Goal: Transaction & Acquisition: Purchase product/service

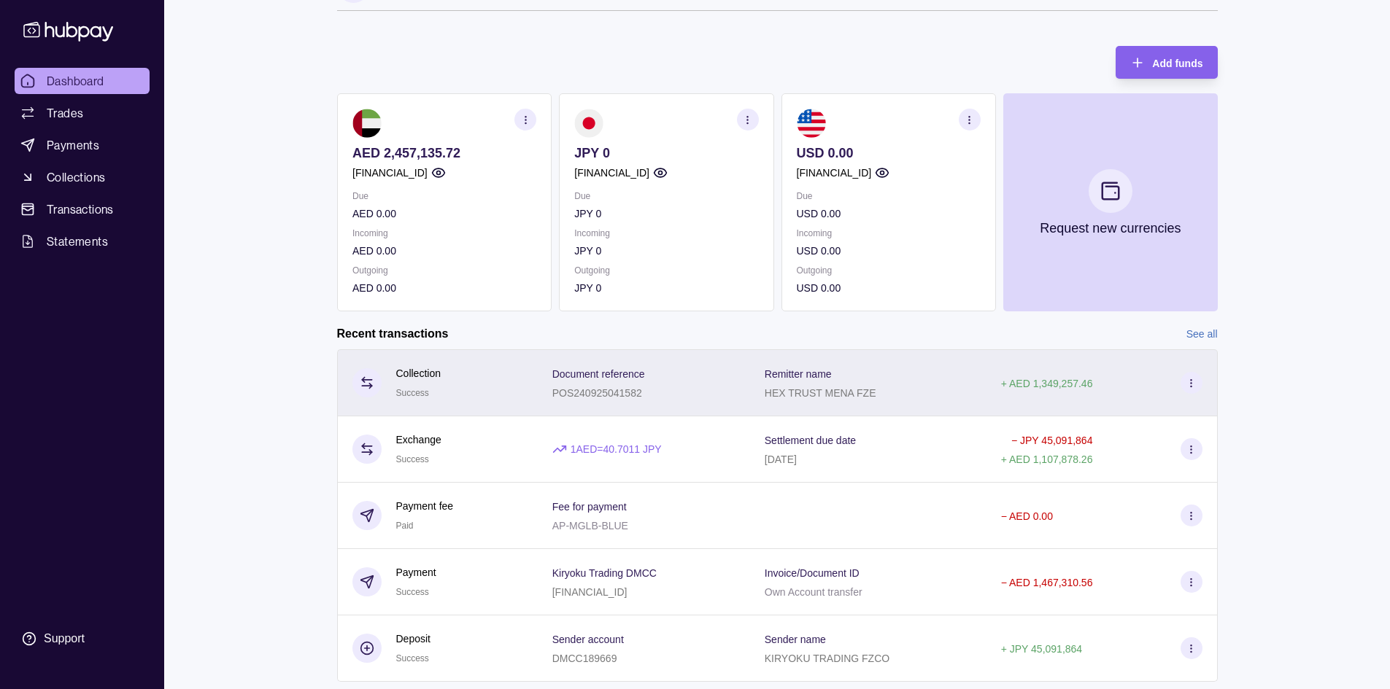
scroll to position [73, 0]
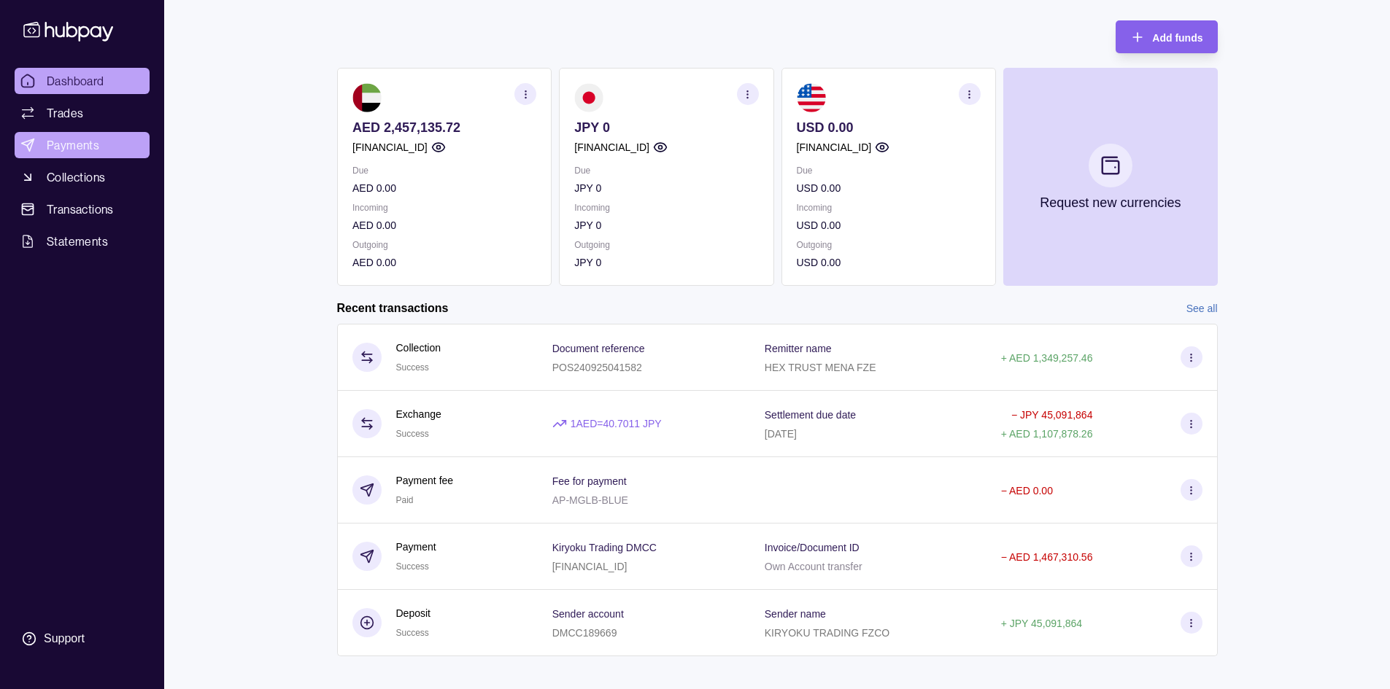
click at [69, 150] on span "Payments" at bounding box center [73, 145] width 53 height 18
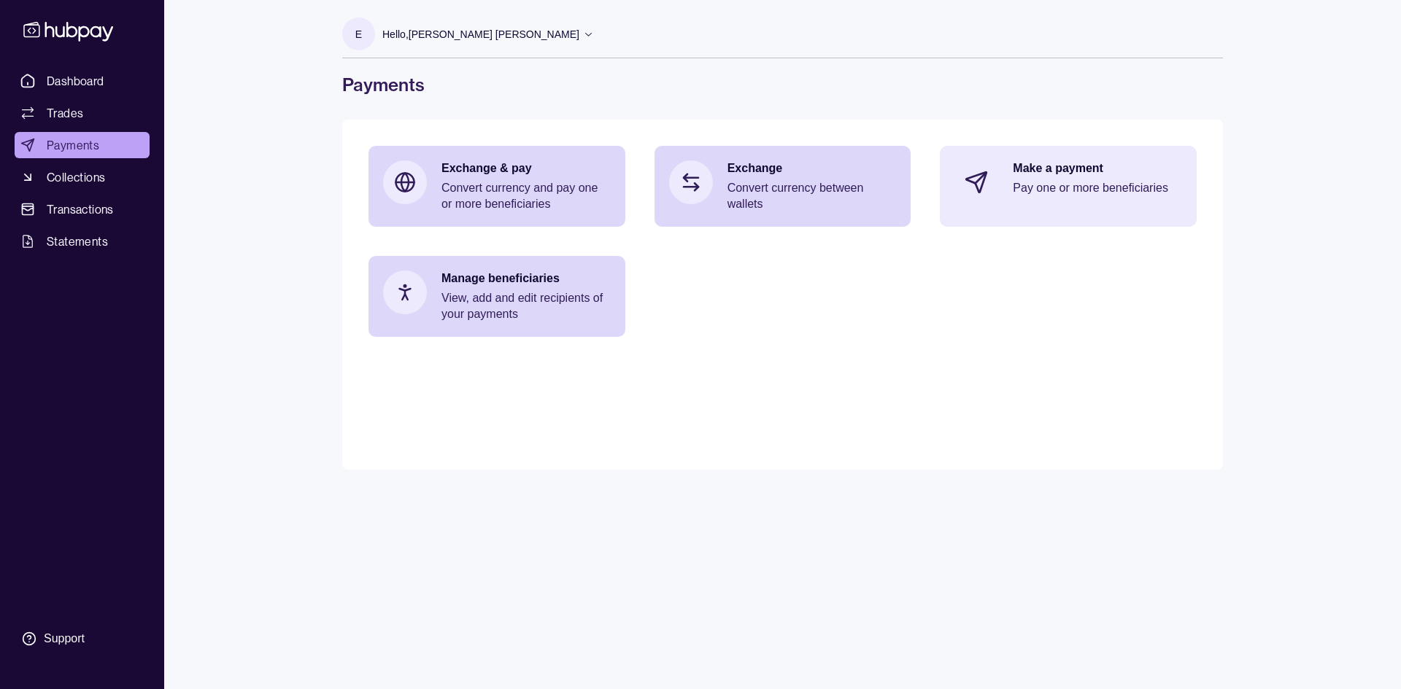
click at [1036, 166] on p "Make a payment" at bounding box center [1097, 169] width 169 height 16
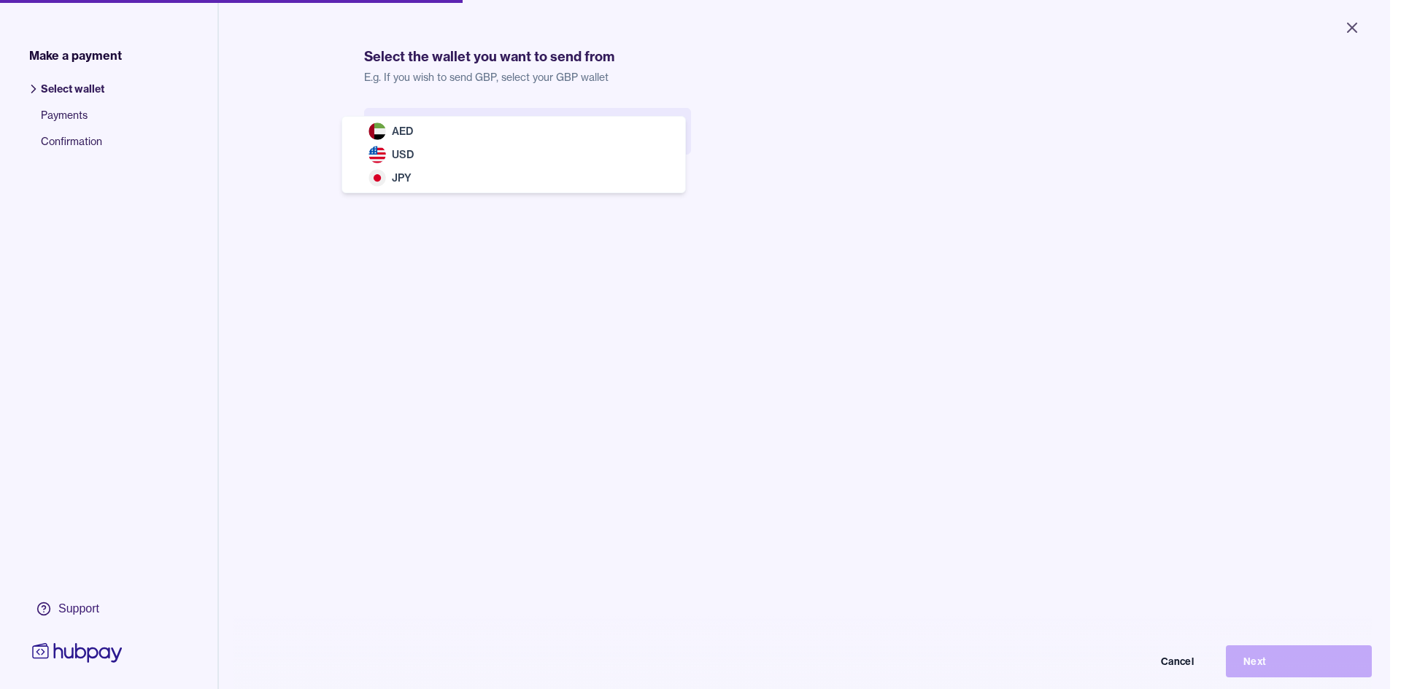
click at [468, 142] on body "Close Make a payment Select wallet Payments Confirmation Support Select the wal…" at bounding box center [695, 344] width 1390 height 689
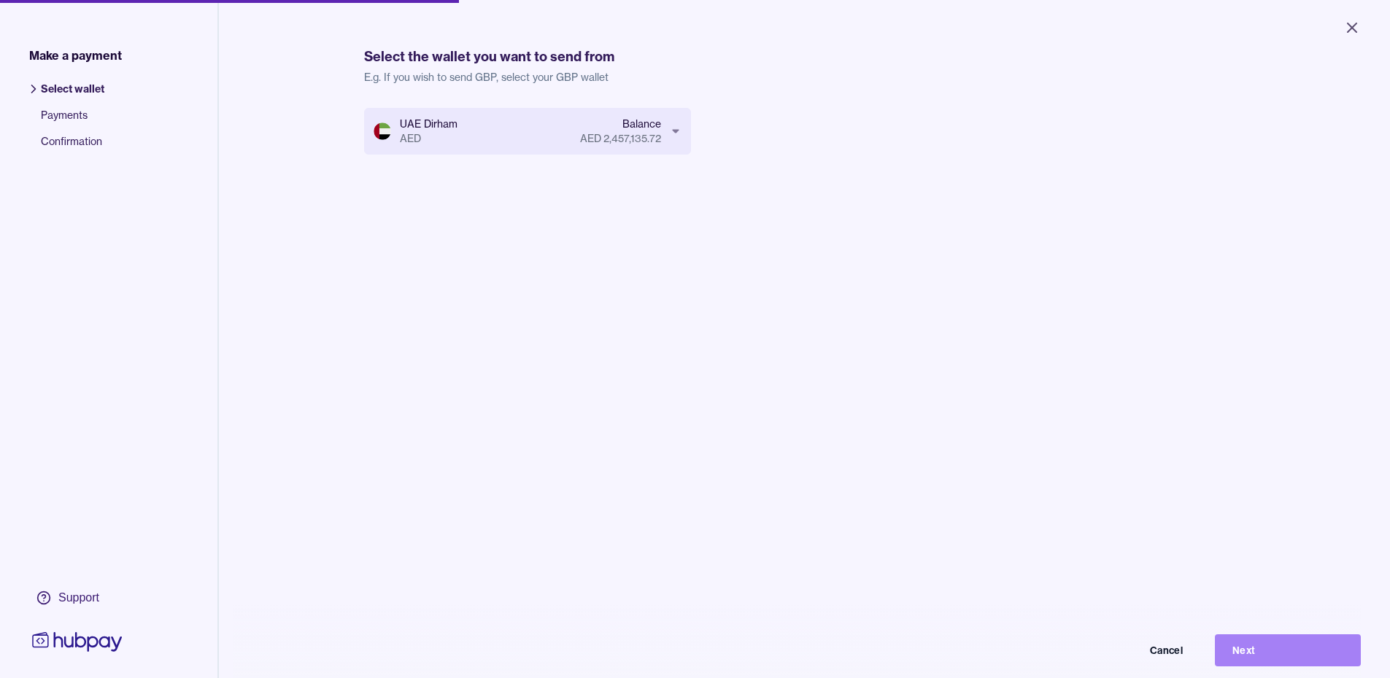
click at [1259, 657] on button "Next" at bounding box center [1288, 651] width 146 height 32
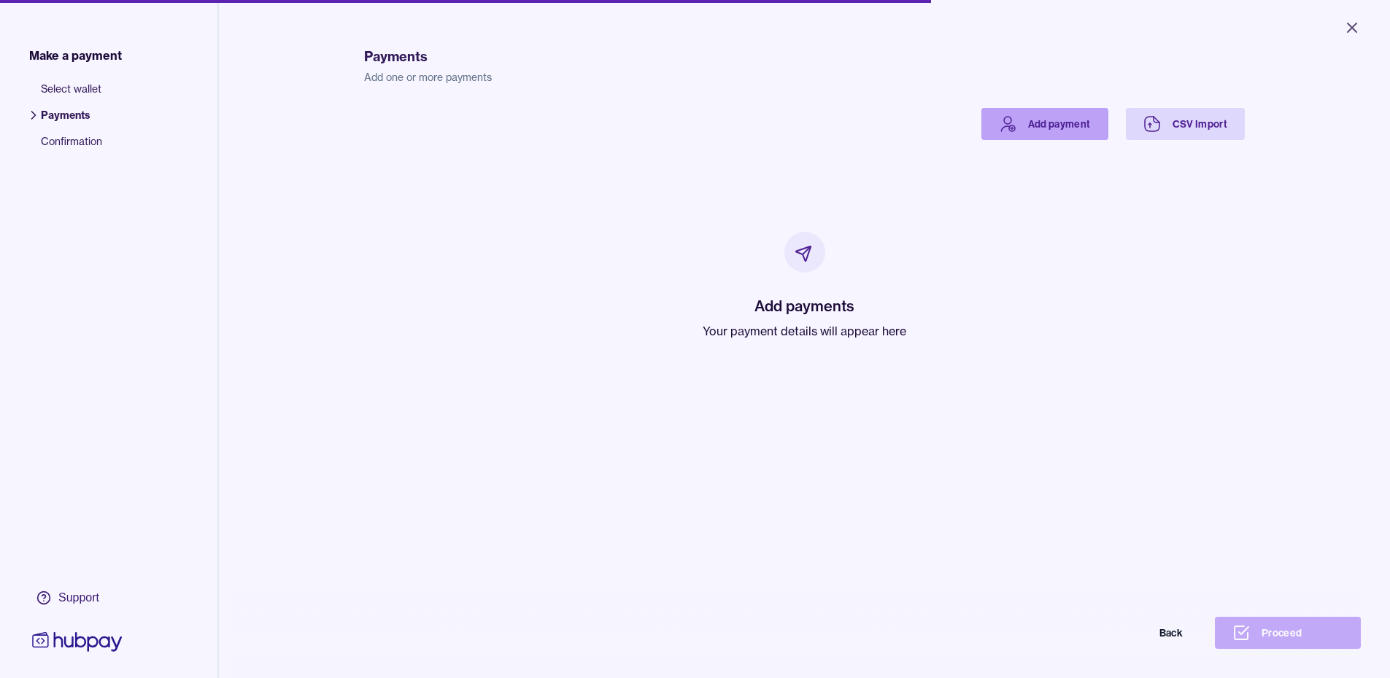
click at [1055, 125] on link "Add payment" at bounding box center [1044, 124] width 127 height 32
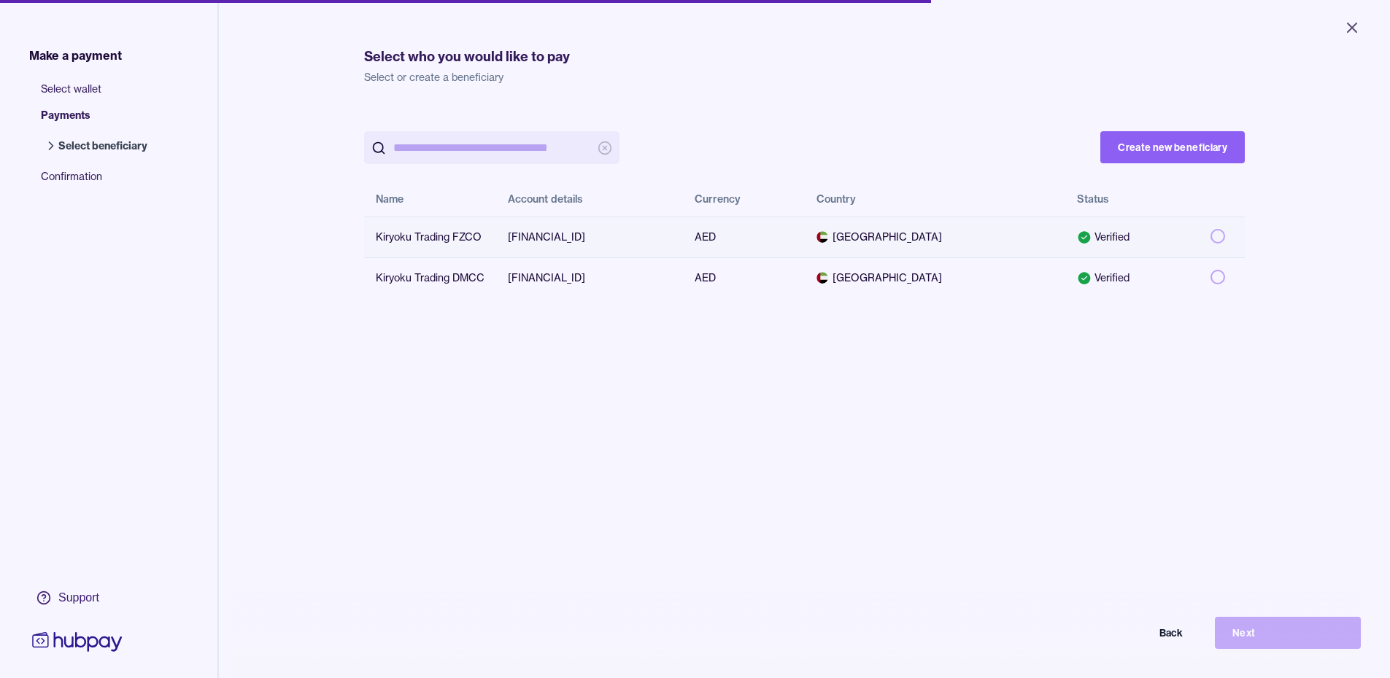
click at [1210, 236] on button "button" at bounding box center [1217, 236] width 15 height 15
click at [1278, 644] on button "Next" at bounding box center [1288, 633] width 146 height 32
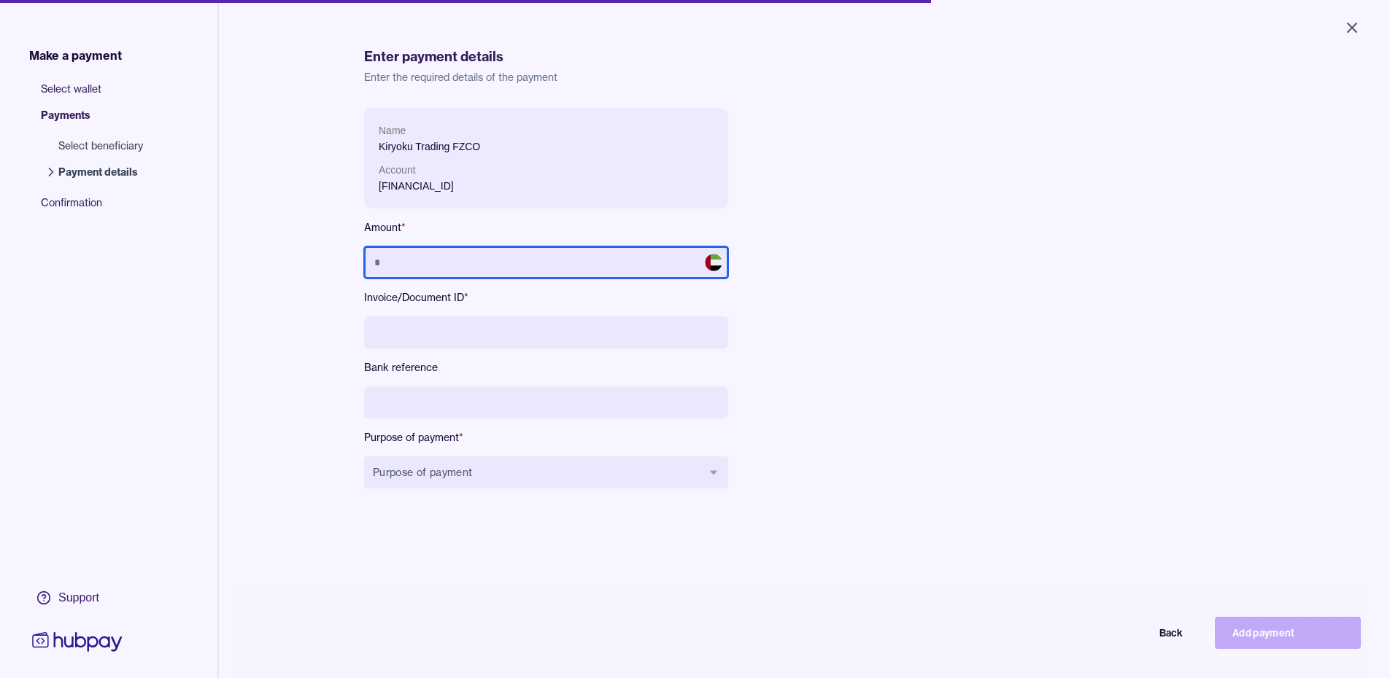
click at [449, 262] on input "text" at bounding box center [546, 263] width 364 height 32
type input "**********"
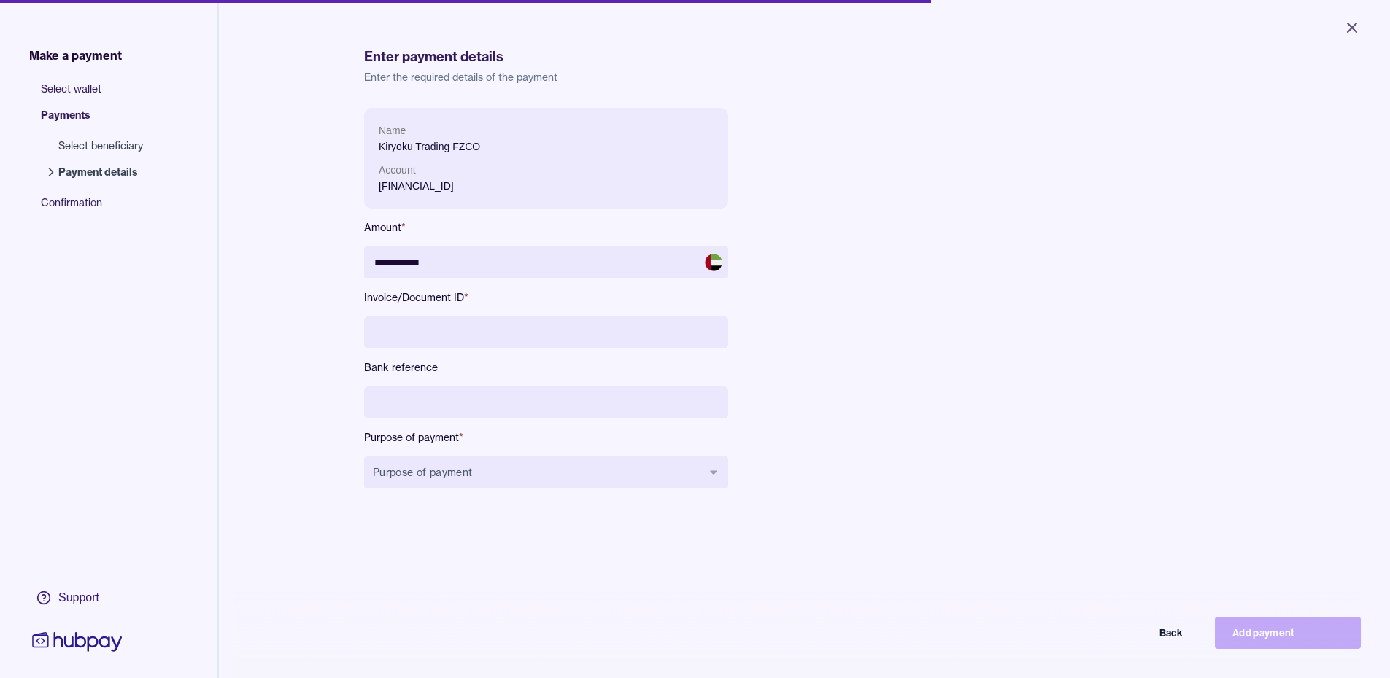
click at [452, 325] on input at bounding box center [546, 333] width 364 height 32
type input "**********"
click at [445, 397] on input at bounding box center [546, 403] width 364 height 32
paste input "**********"
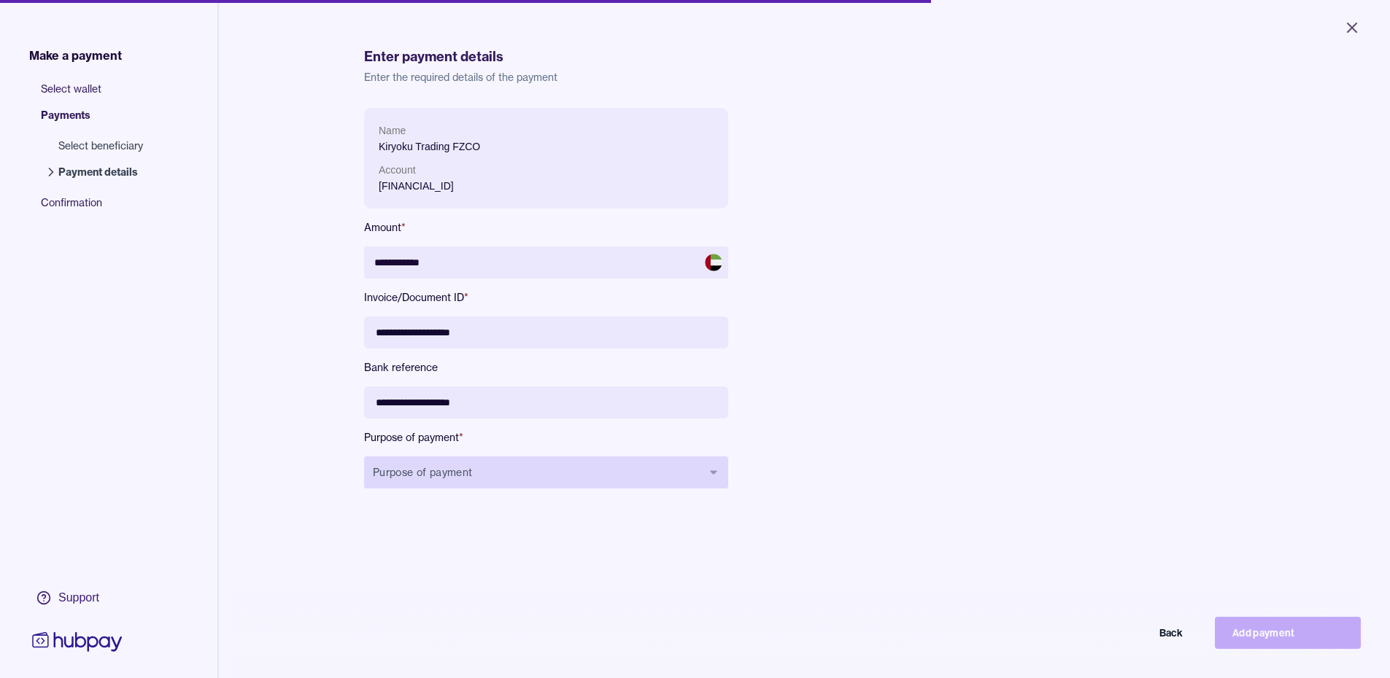
type input "**********"
click at [470, 484] on button "Purpose of payment" at bounding box center [546, 473] width 364 height 32
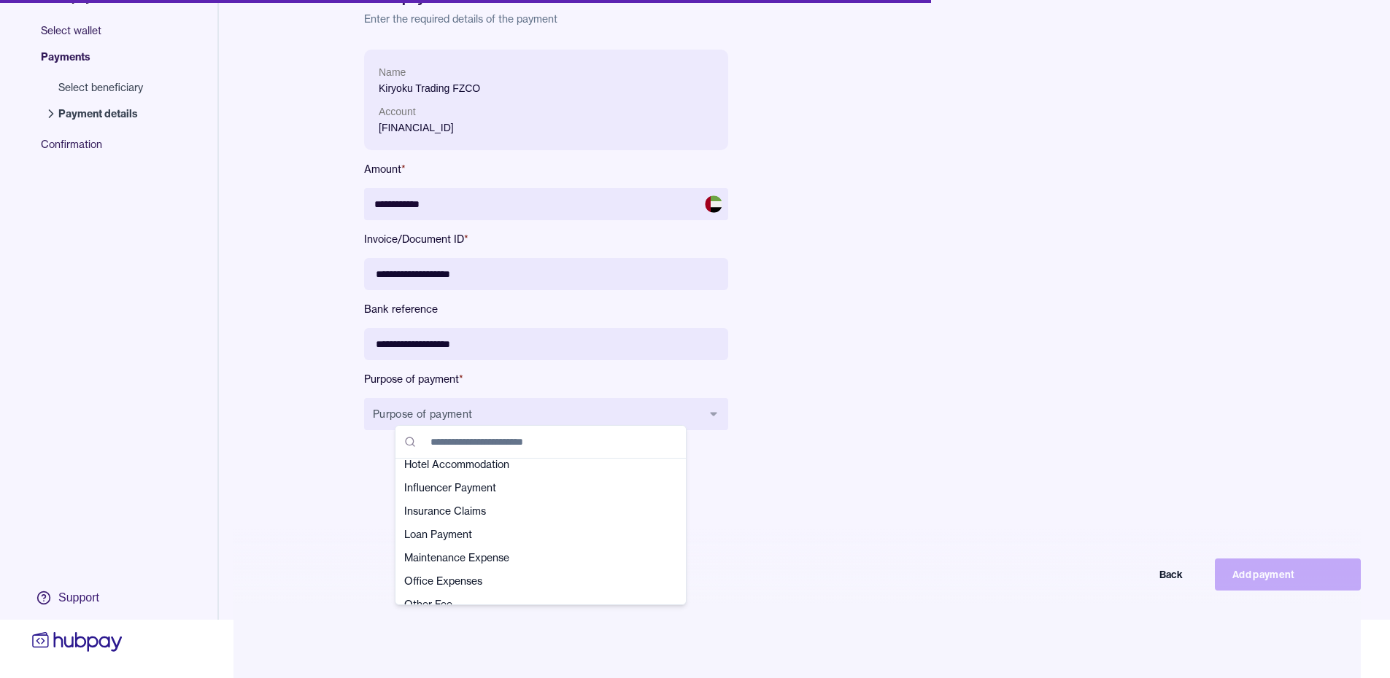
scroll to position [292, 0]
click at [463, 551] on span "Other Purposes" at bounding box center [531, 555] width 255 height 15
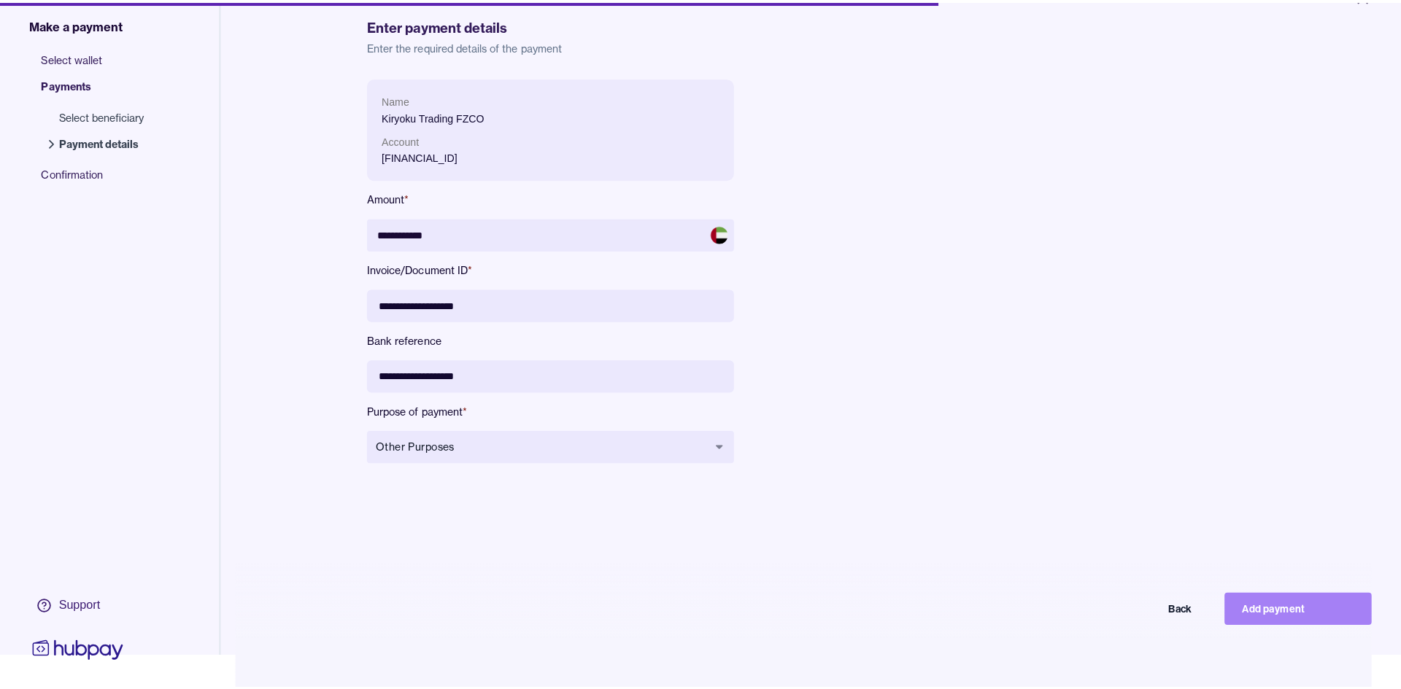
scroll to position [0, 0]
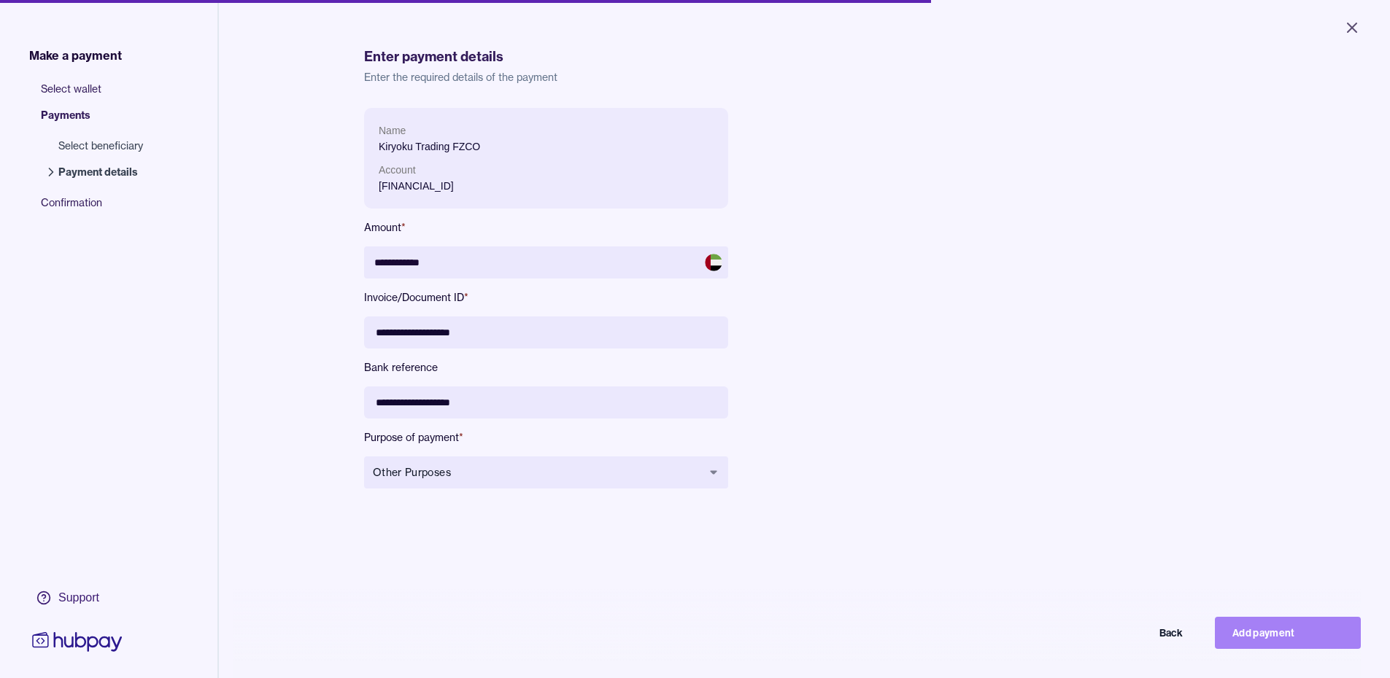
click at [1307, 637] on button "Add payment" at bounding box center [1288, 633] width 146 height 32
type input "**********"
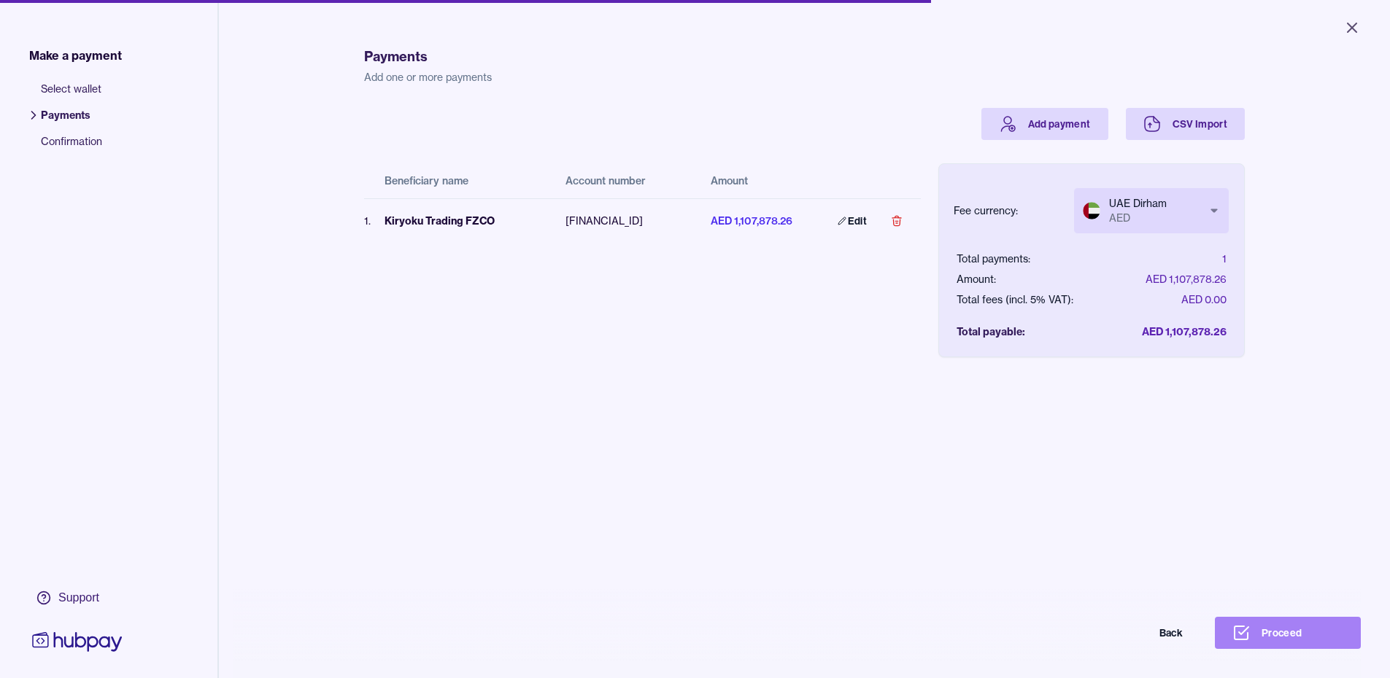
click at [1329, 644] on button "Proceed" at bounding box center [1288, 633] width 146 height 32
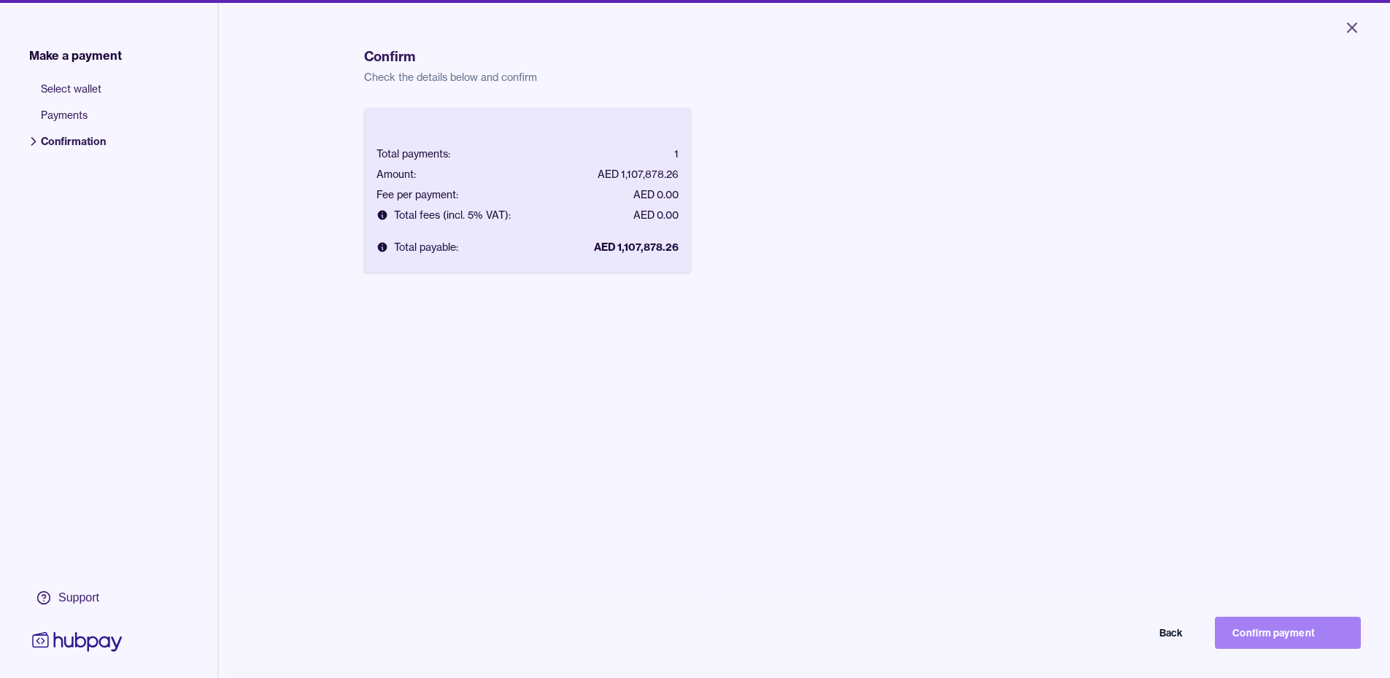
click at [1256, 643] on button "Confirm payment" at bounding box center [1288, 633] width 146 height 32
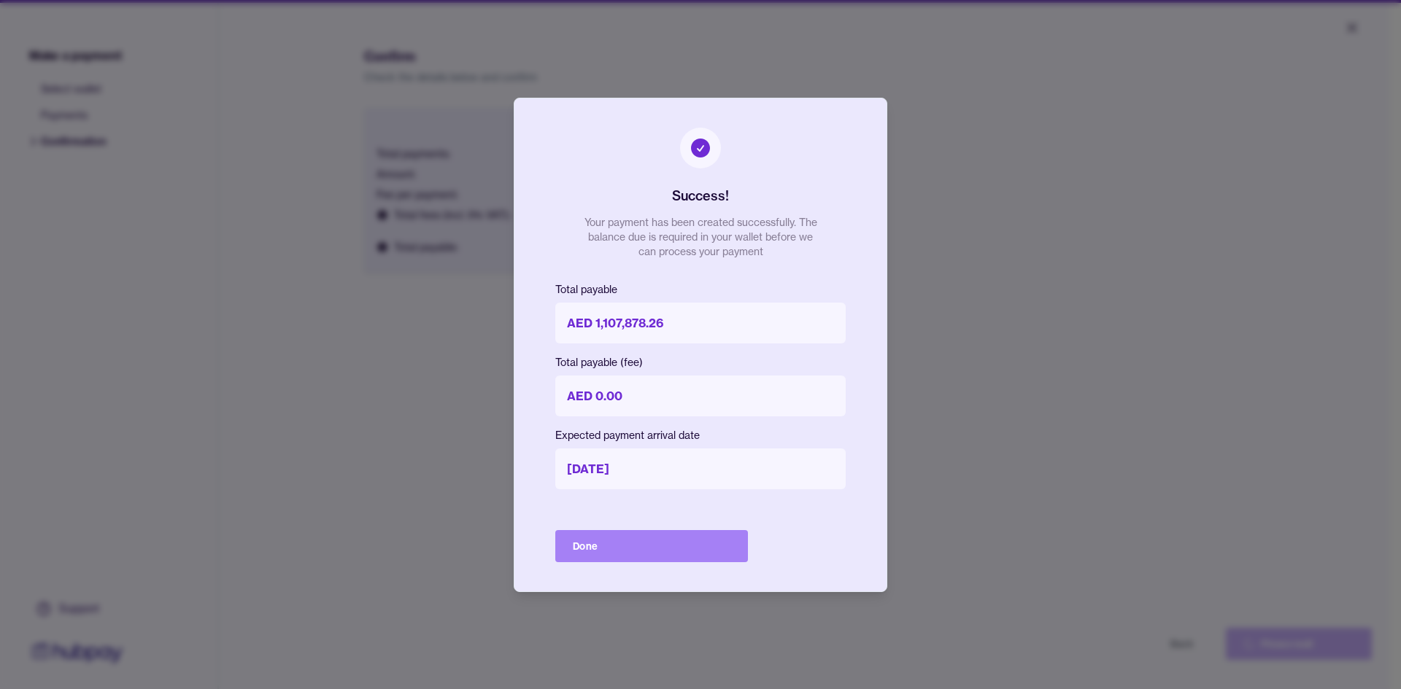
click at [654, 551] on button "Done" at bounding box center [651, 546] width 193 height 32
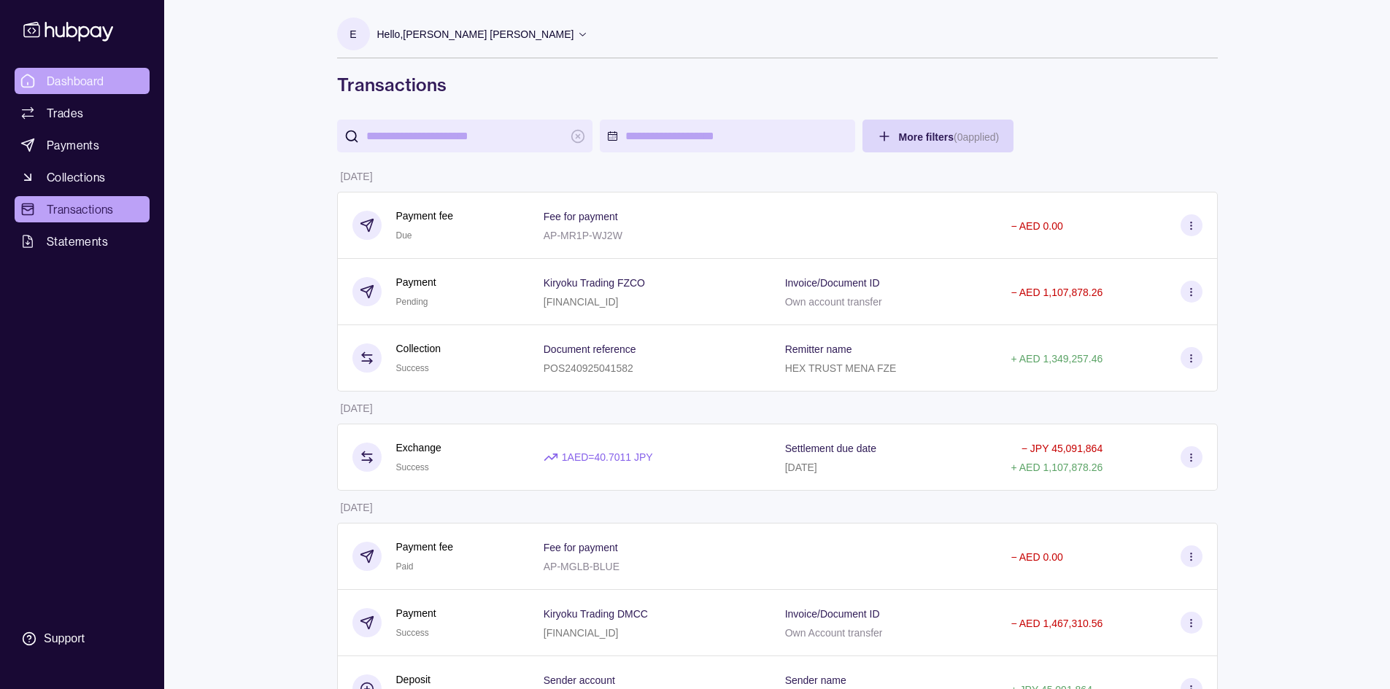
click at [66, 86] on span "Dashboard" at bounding box center [76, 81] width 58 height 18
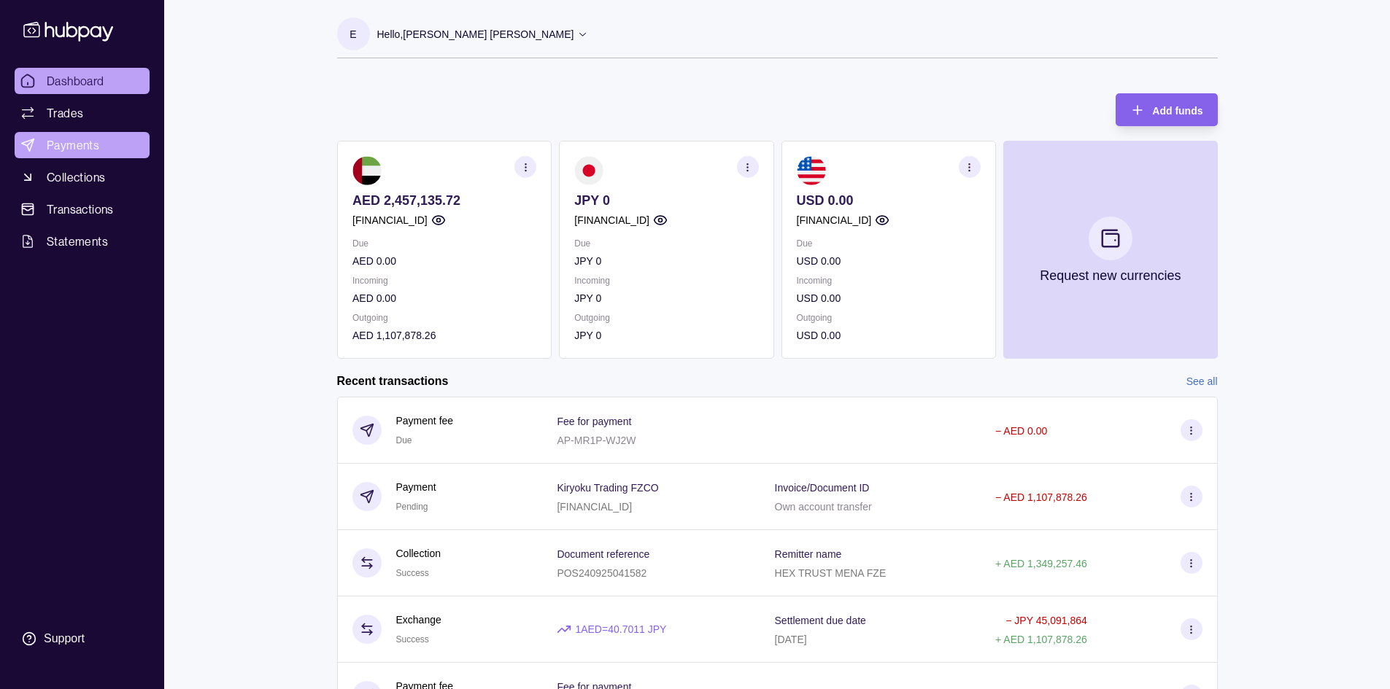
click at [79, 152] on span "Payments" at bounding box center [73, 145] width 53 height 18
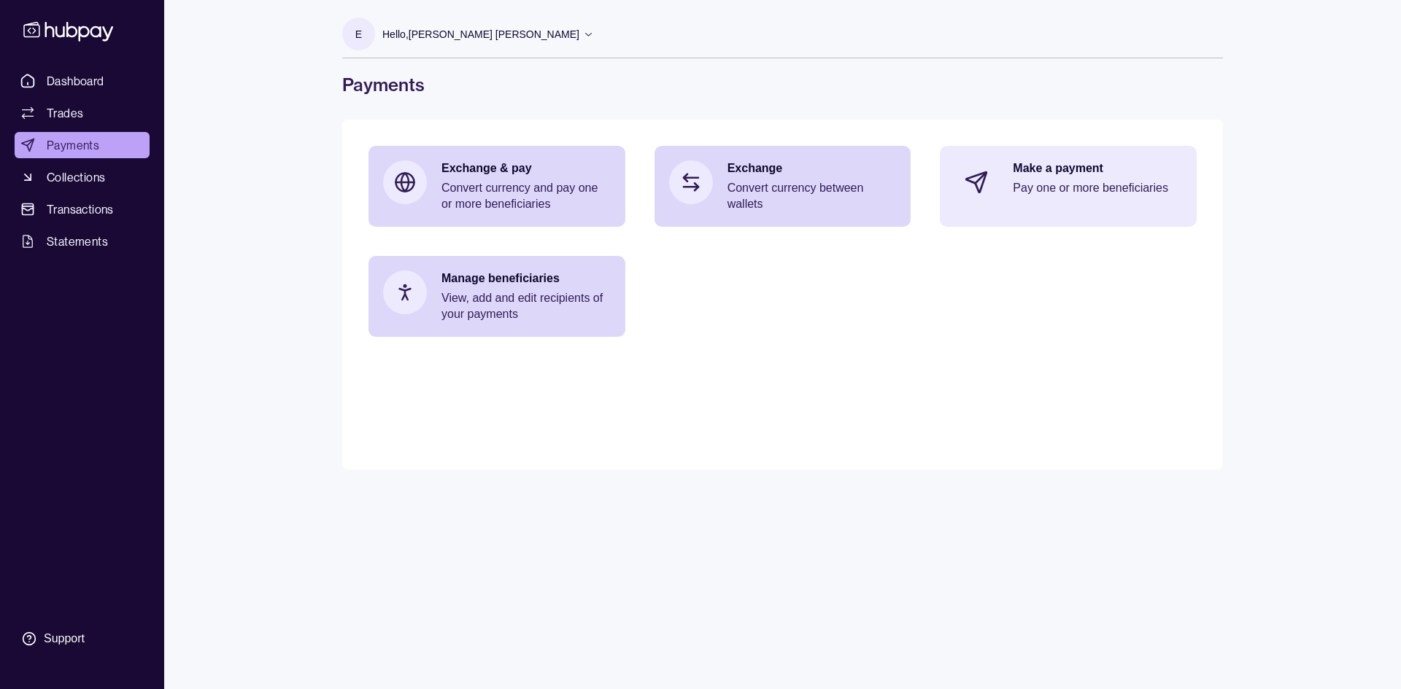
click at [1032, 164] on p "Make a payment" at bounding box center [1097, 169] width 169 height 16
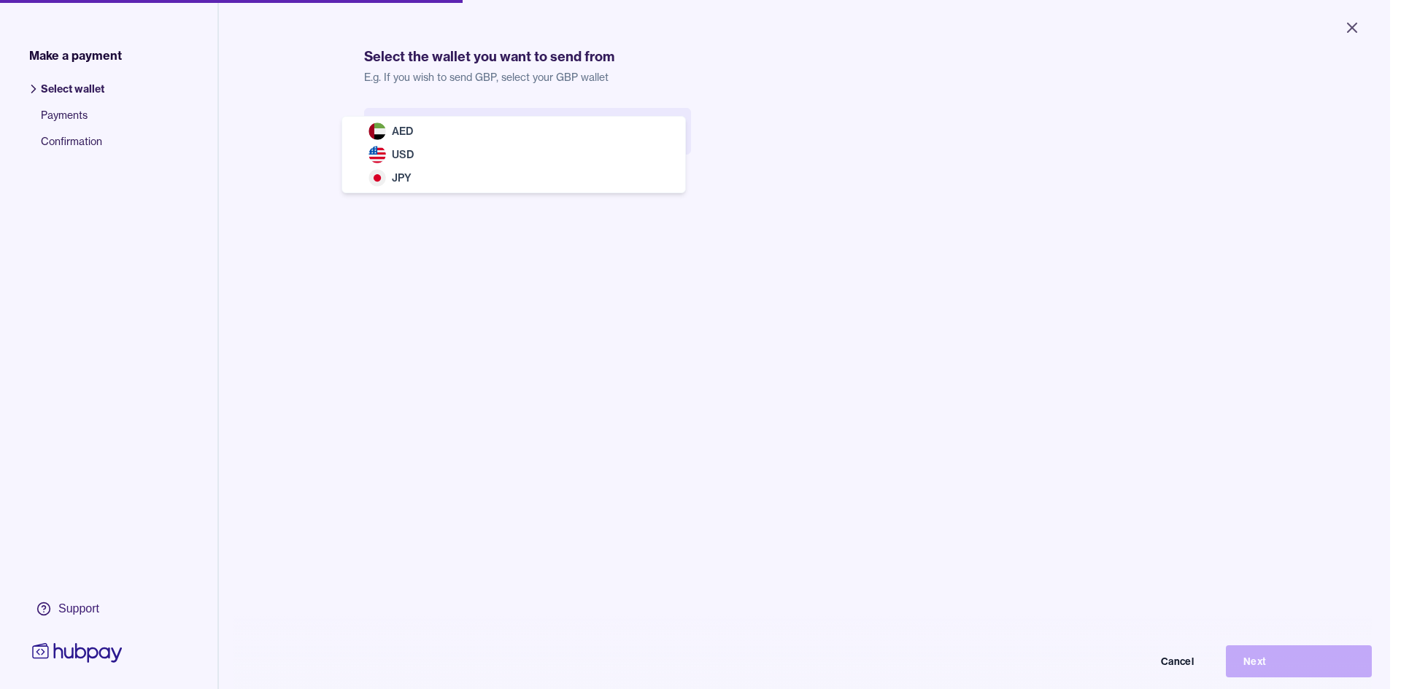
click at [463, 139] on body "Close Make a payment Select wallet Payments Confirmation Support Select the wal…" at bounding box center [695, 344] width 1390 height 689
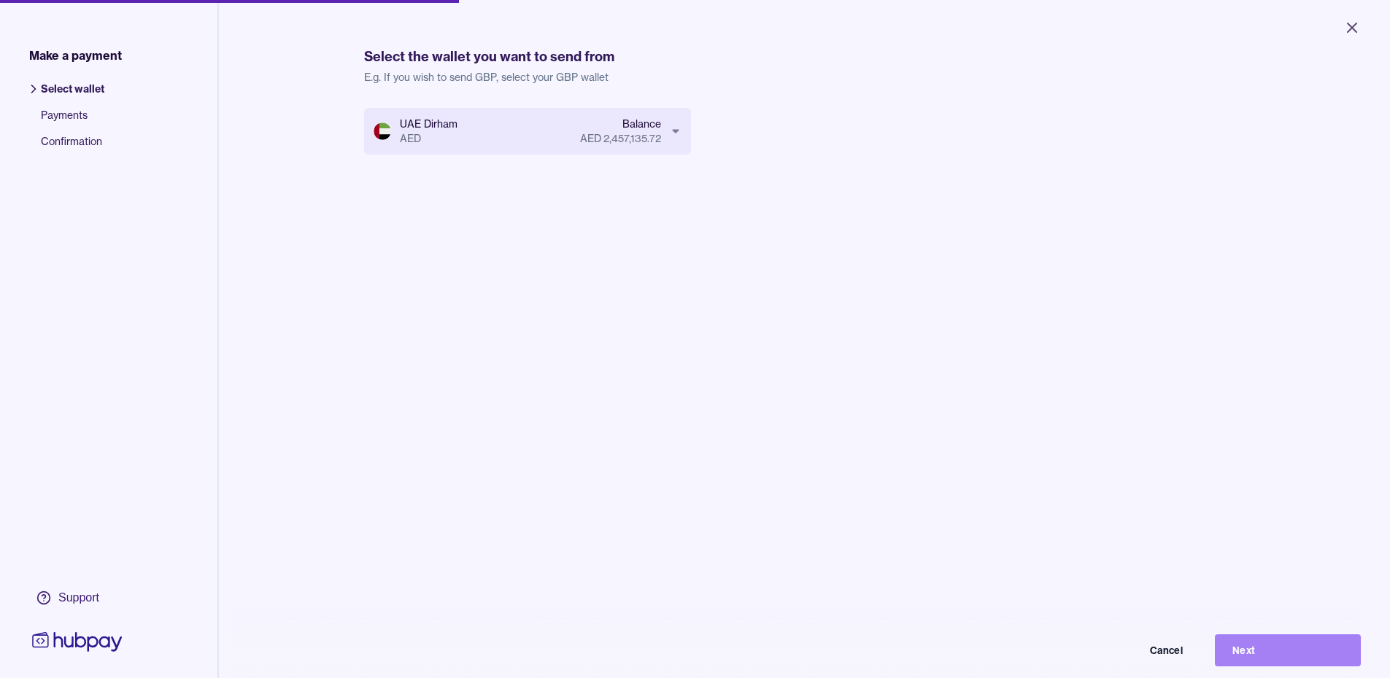
click at [1251, 659] on button "Next" at bounding box center [1288, 651] width 146 height 32
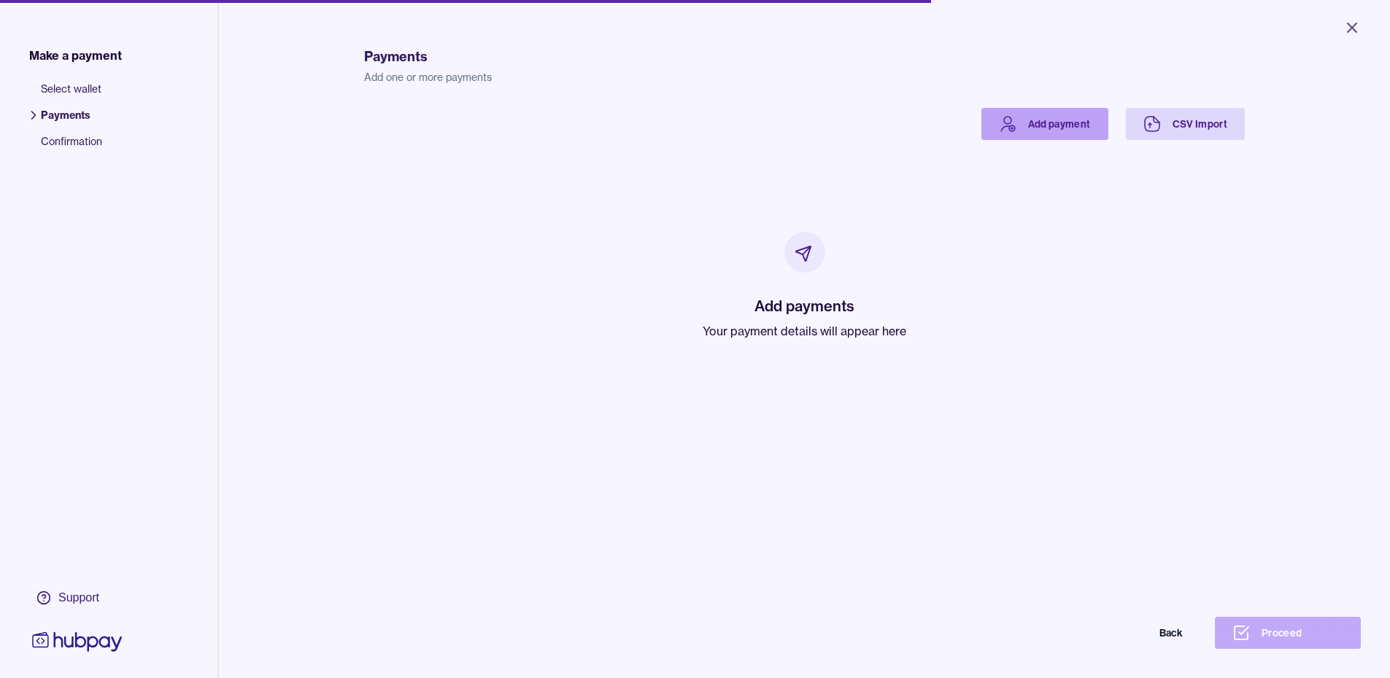
click at [1080, 125] on link "Add payment" at bounding box center [1044, 124] width 127 height 32
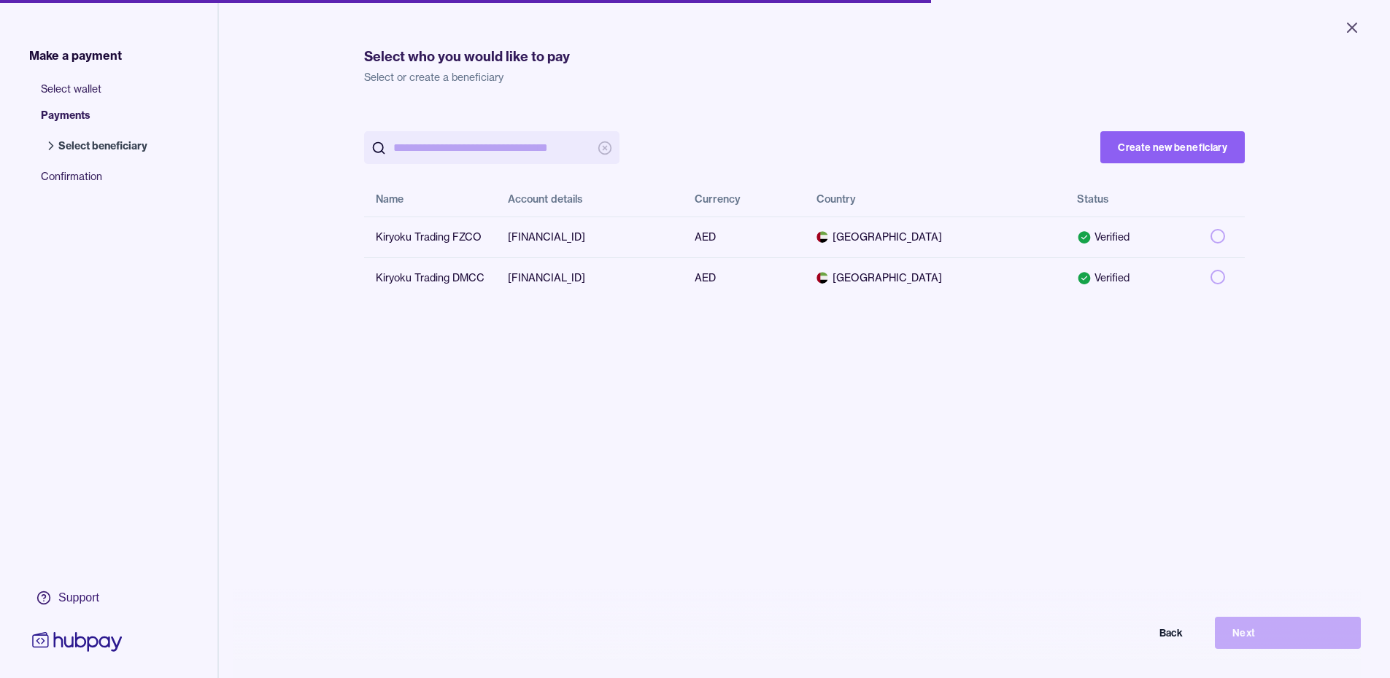
drag, startPoint x: 1206, startPoint y: 278, endPoint x: 1208, endPoint y: 309, distance: 31.4
click at [1210, 278] on button "button" at bounding box center [1217, 277] width 15 height 15
click at [1353, 33] on icon "Close" at bounding box center [1352, 28] width 18 height 18
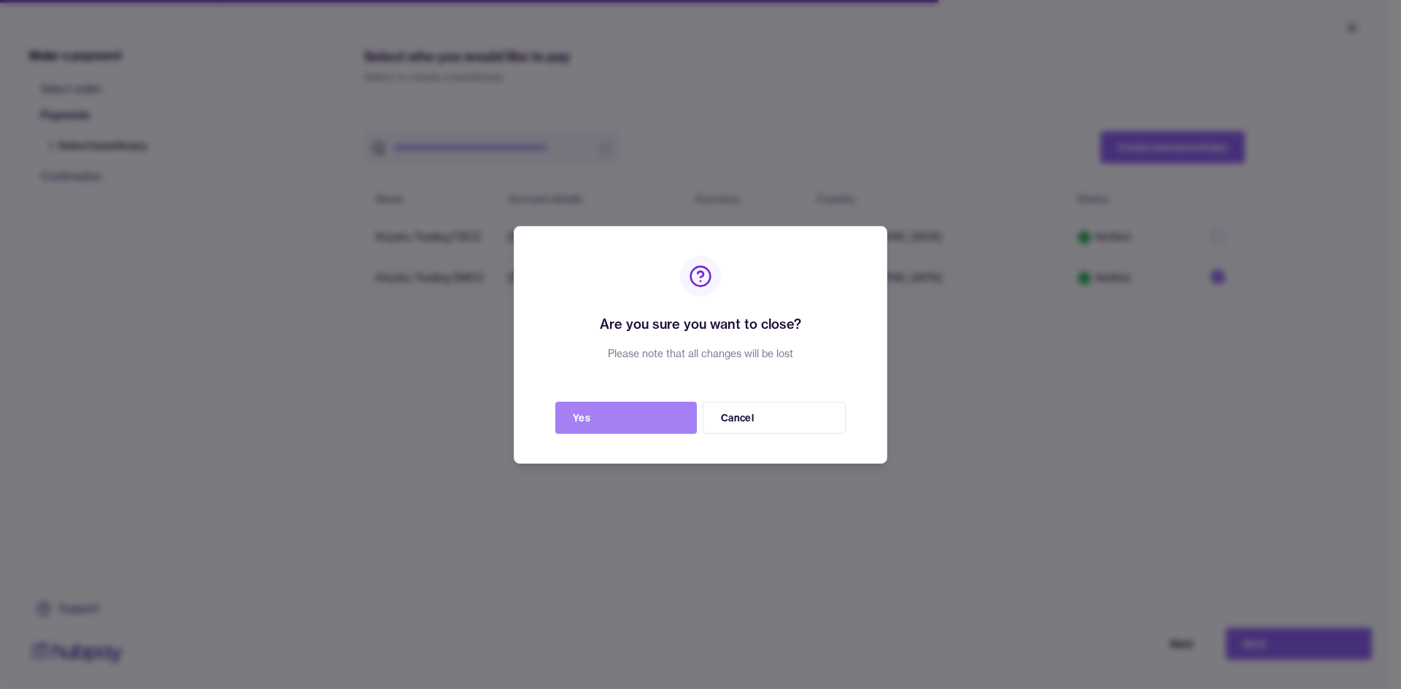
click at [668, 417] on button "Yes" at bounding box center [626, 418] width 142 height 32
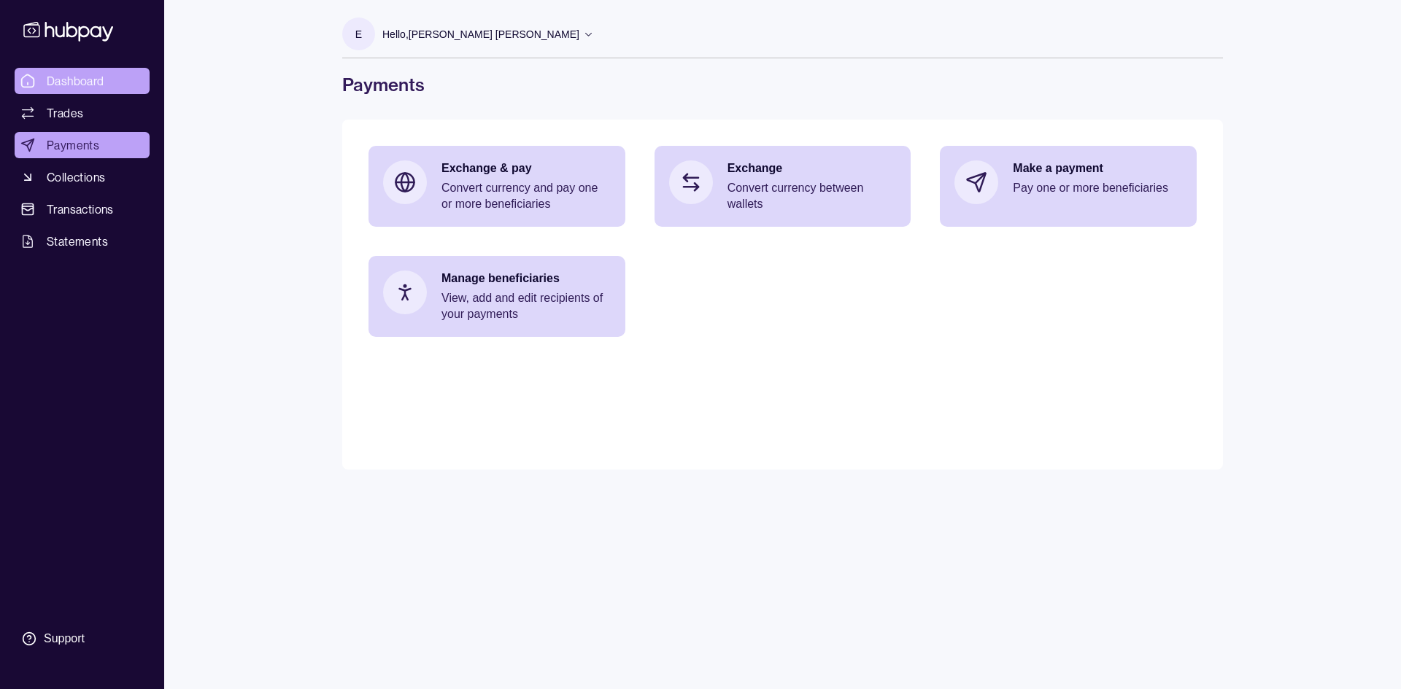
click at [68, 79] on span "Dashboard" at bounding box center [76, 81] width 58 height 18
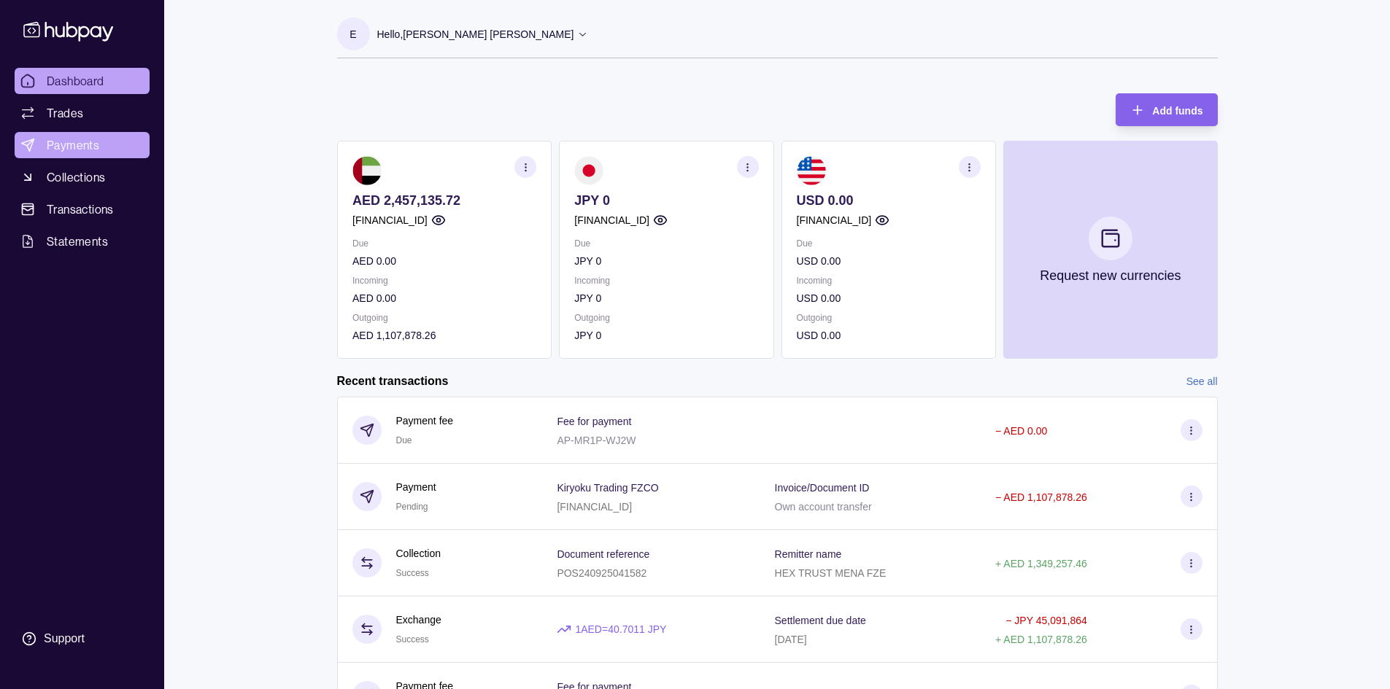
click at [56, 134] on link "Payments" at bounding box center [82, 145] width 135 height 26
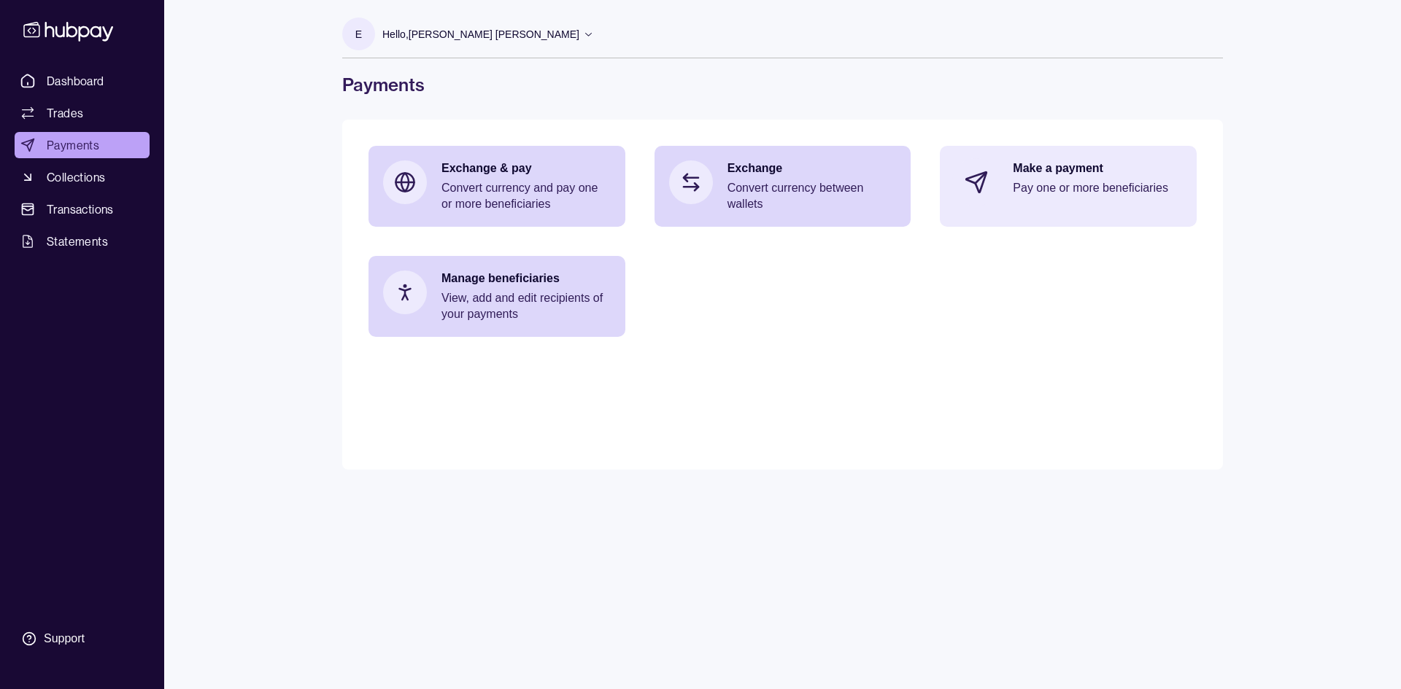
click at [1040, 171] on p "Make a payment" at bounding box center [1097, 169] width 169 height 16
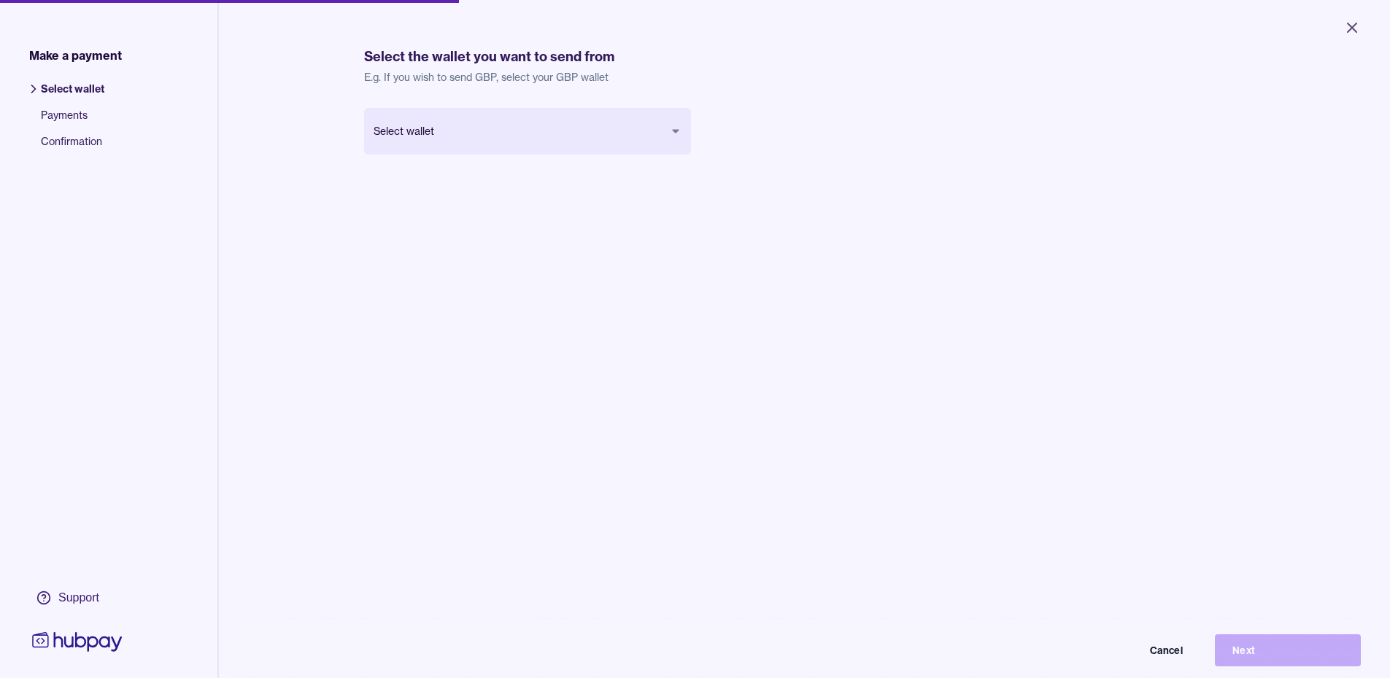
click at [500, 139] on body "Close Make a payment Select wallet Payments Confirmation Support Select the wal…" at bounding box center [695, 339] width 1390 height 678
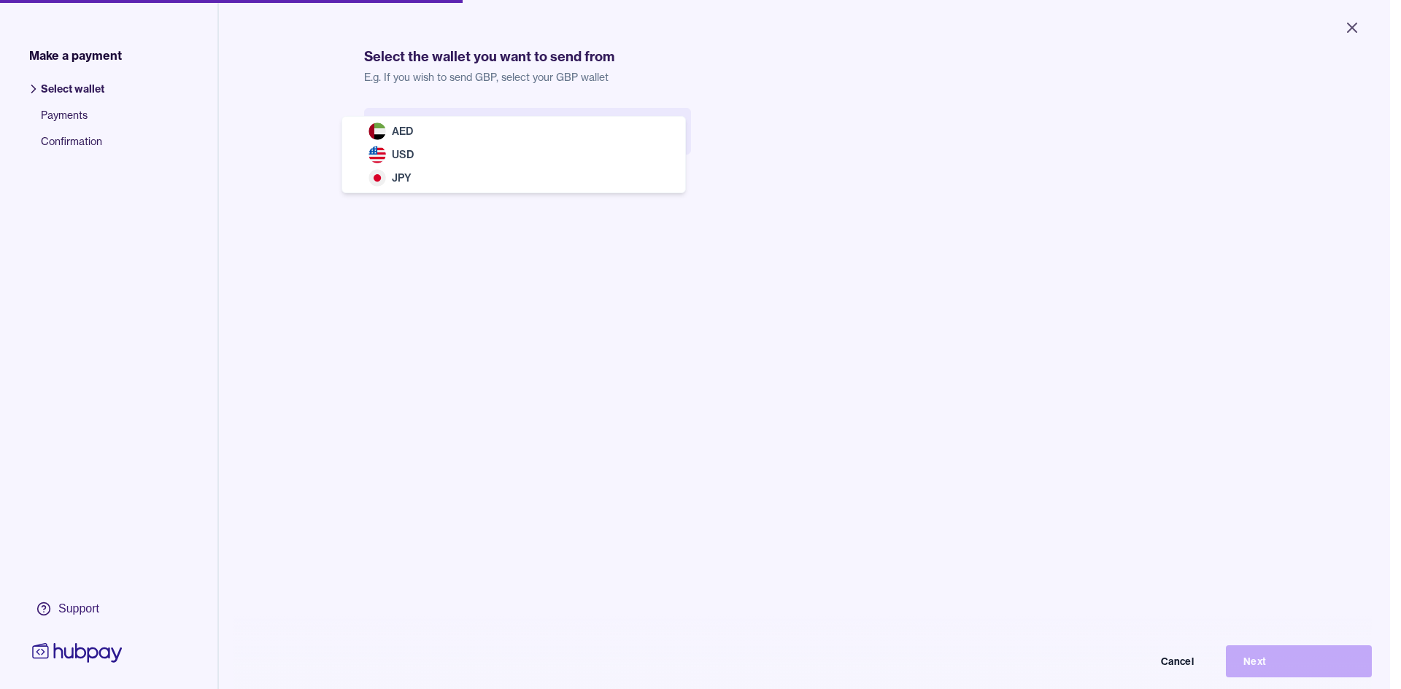
click at [394, 118] on div "AED USD JPY" at bounding box center [513, 155] width 343 height 76
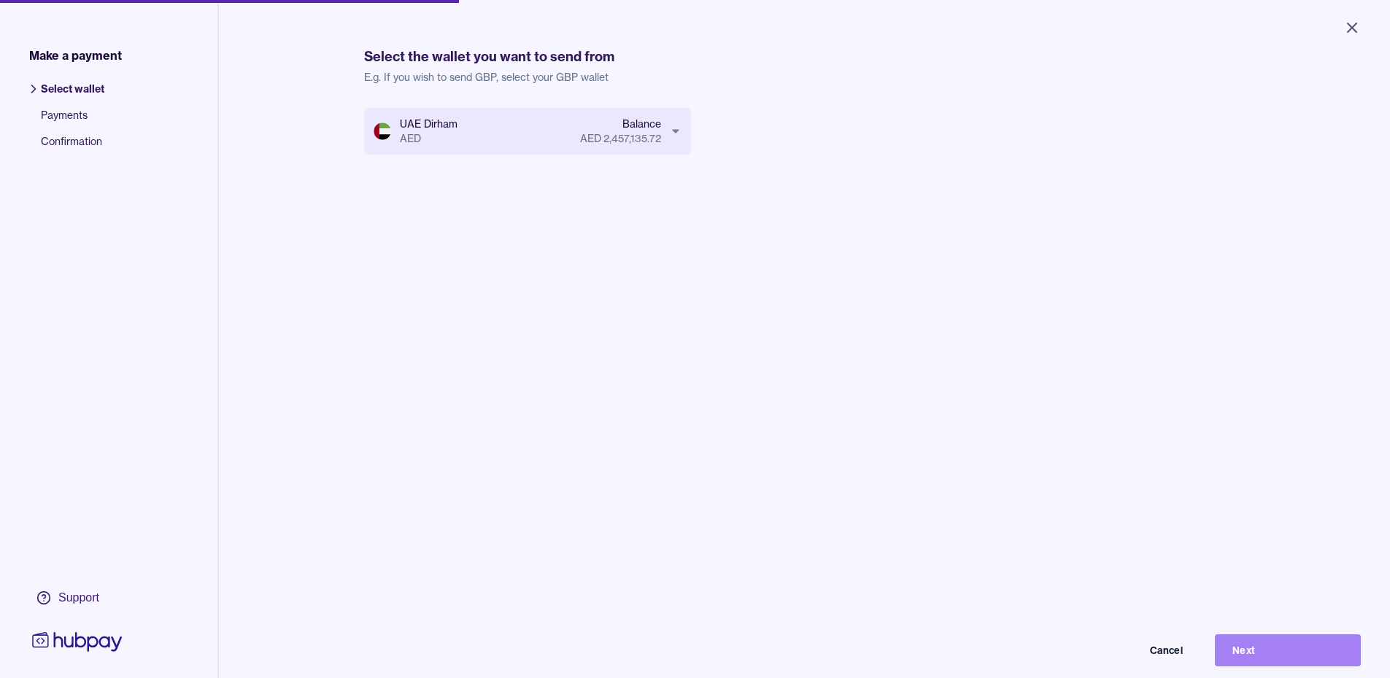
click at [1316, 651] on button "Next" at bounding box center [1288, 651] width 146 height 32
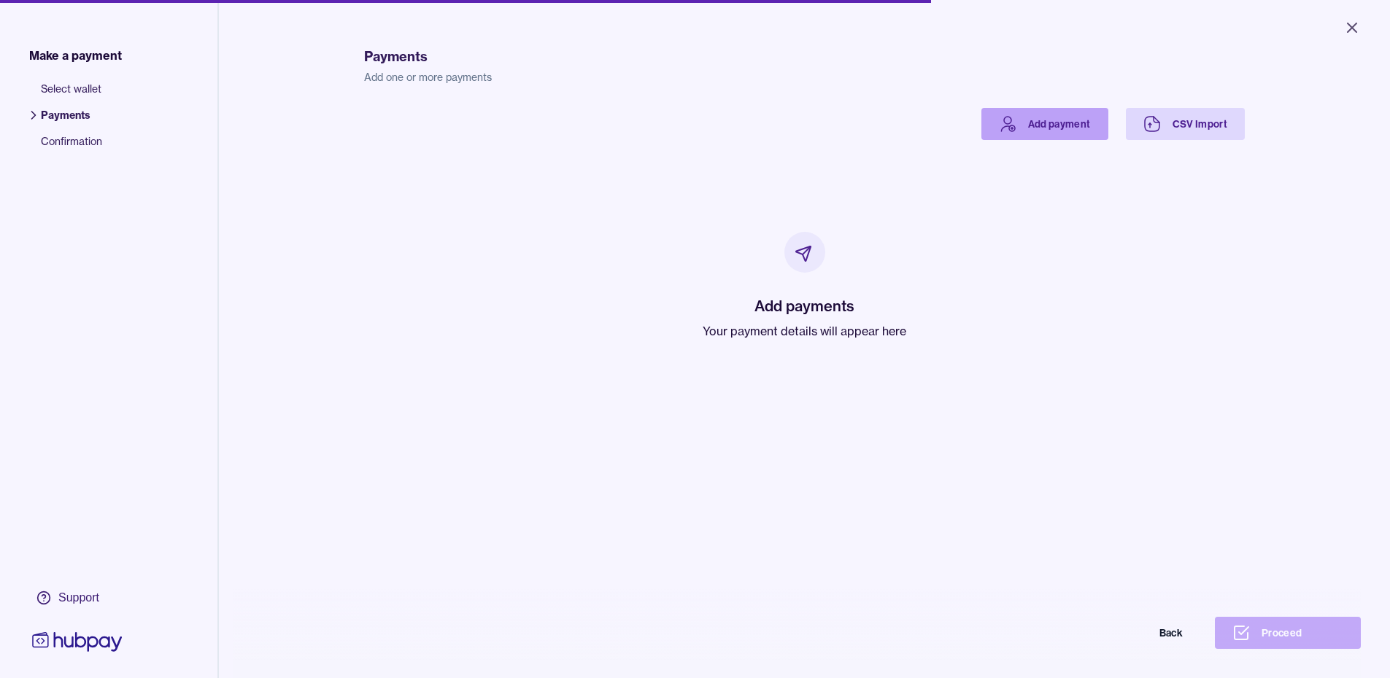
click at [1068, 122] on link "Add payment" at bounding box center [1044, 124] width 127 height 32
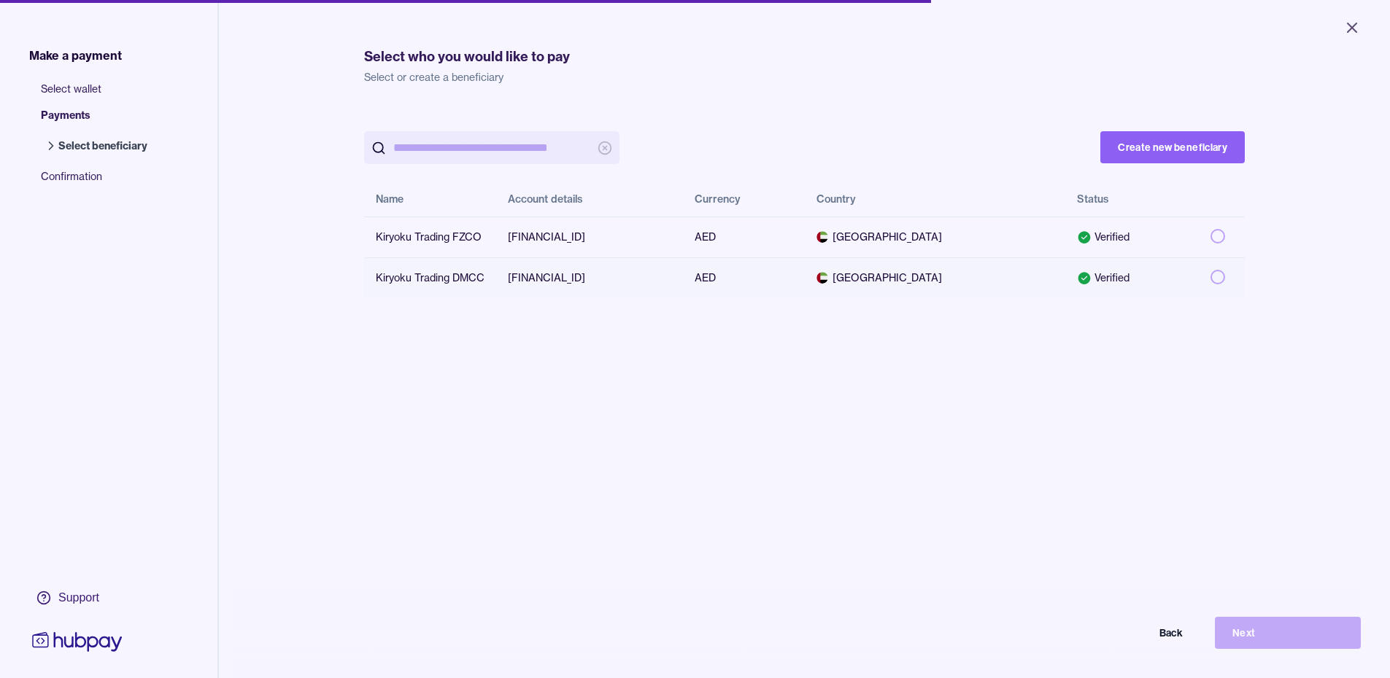
click at [1211, 279] on button "button" at bounding box center [1217, 277] width 15 height 15
click at [1300, 638] on button "Next" at bounding box center [1288, 633] width 146 height 32
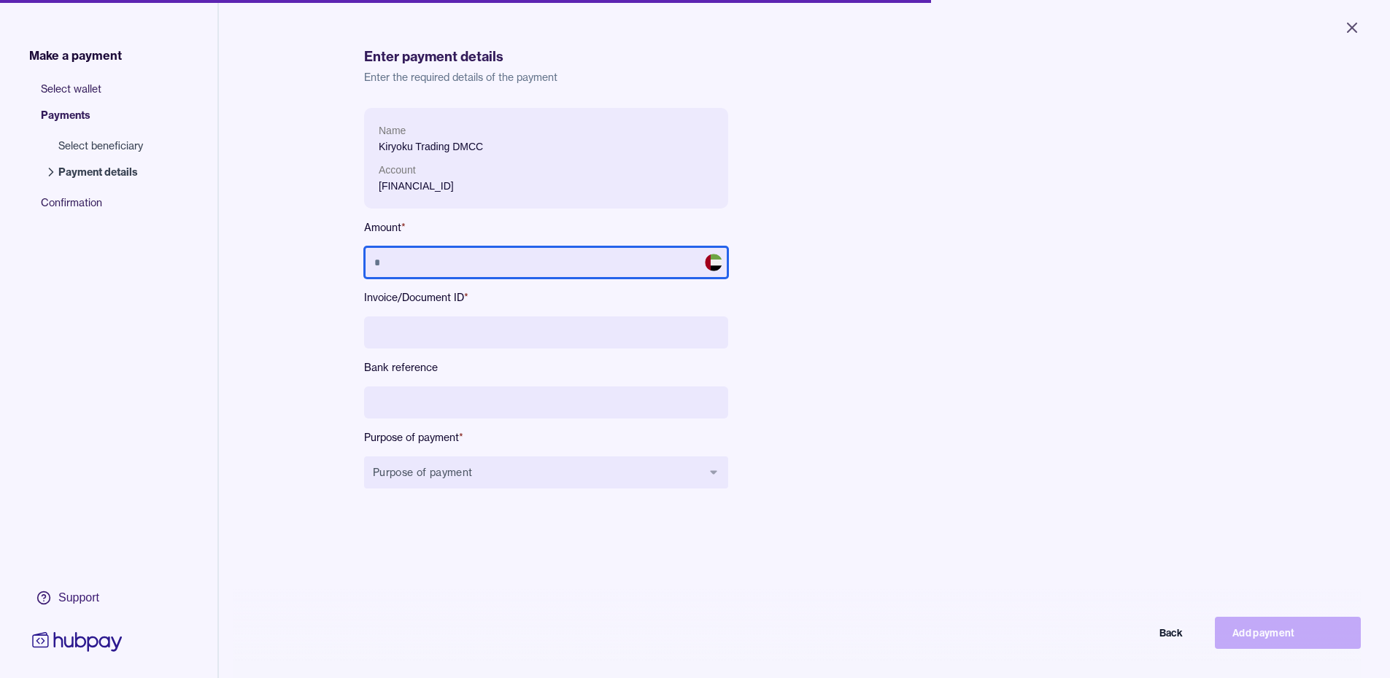
click at [410, 260] on input "text" at bounding box center [546, 263] width 364 height 32
type input "**********"
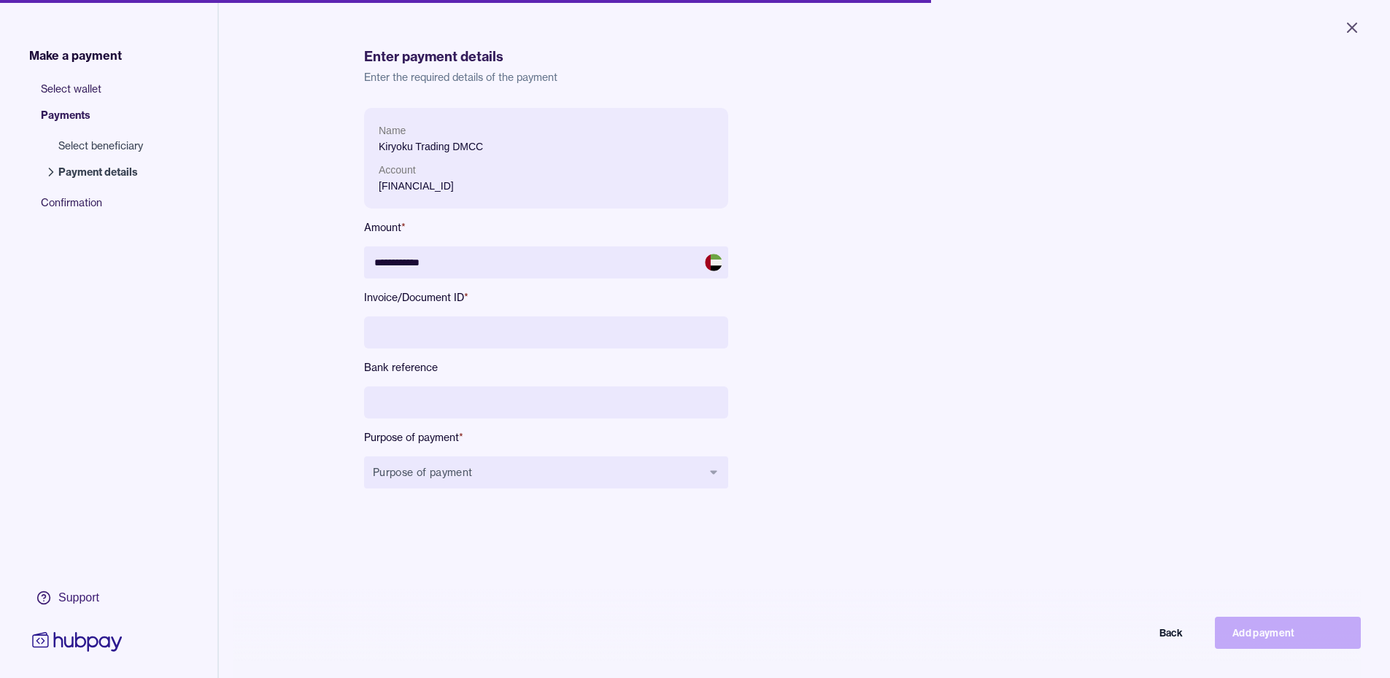
click at [406, 336] on input at bounding box center [546, 333] width 364 height 32
type input "**********"
click at [426, 401] on input at bounding box center [546, 403] width 364 height 32
paste input "**********"
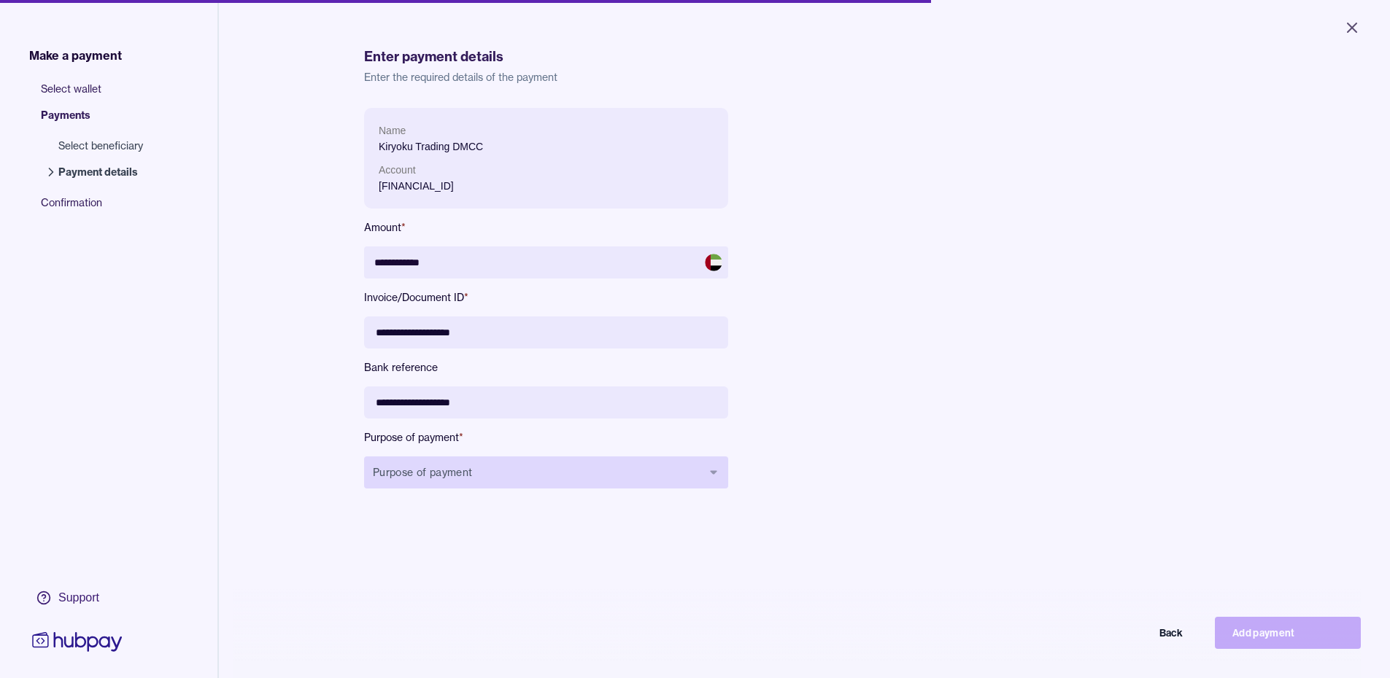
type input "**********"
click at [477, 477] on button "Purpose of payment" at bounding box center [546, 473] width 364 height 32
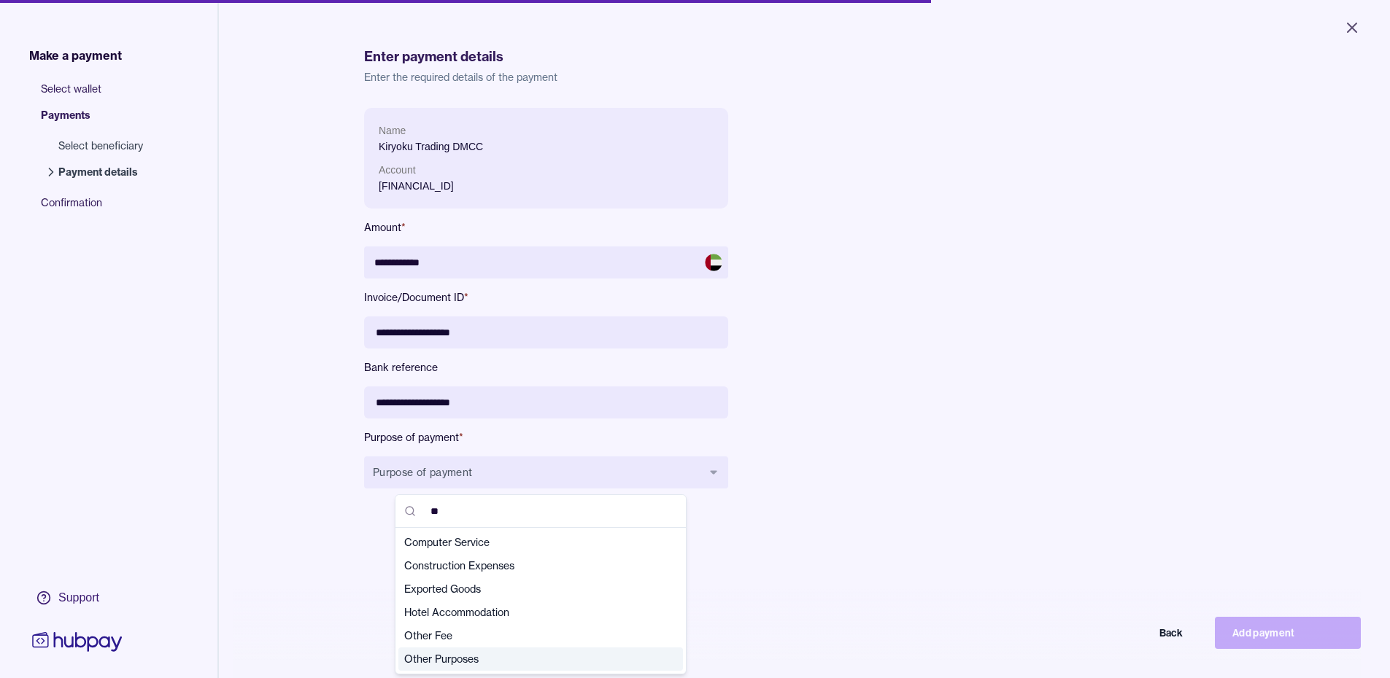
type input "**"
click at [444, 649] on div "Other Purposes" at bounding box center [540, 659] width 285 height 23
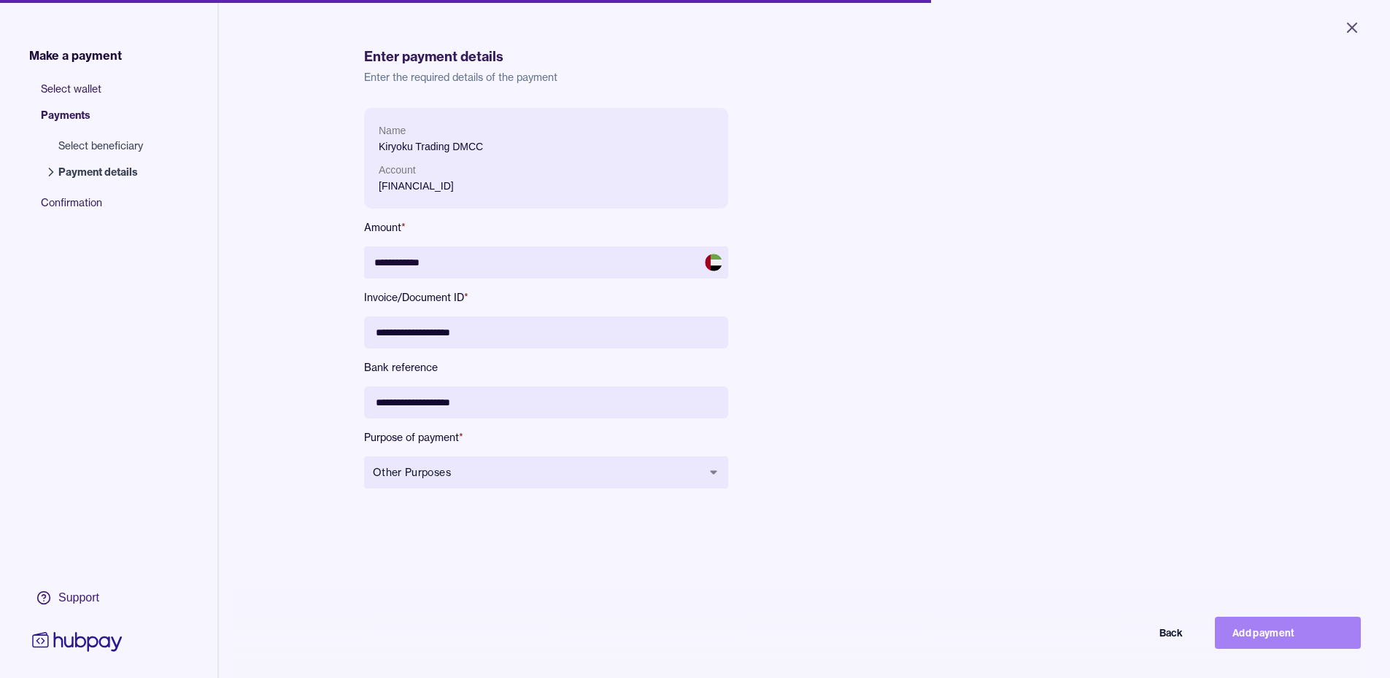
click at [1258, 639] on button "Add payment" at bounding box center [1288, 633] width 146 height 32
type input "**********"
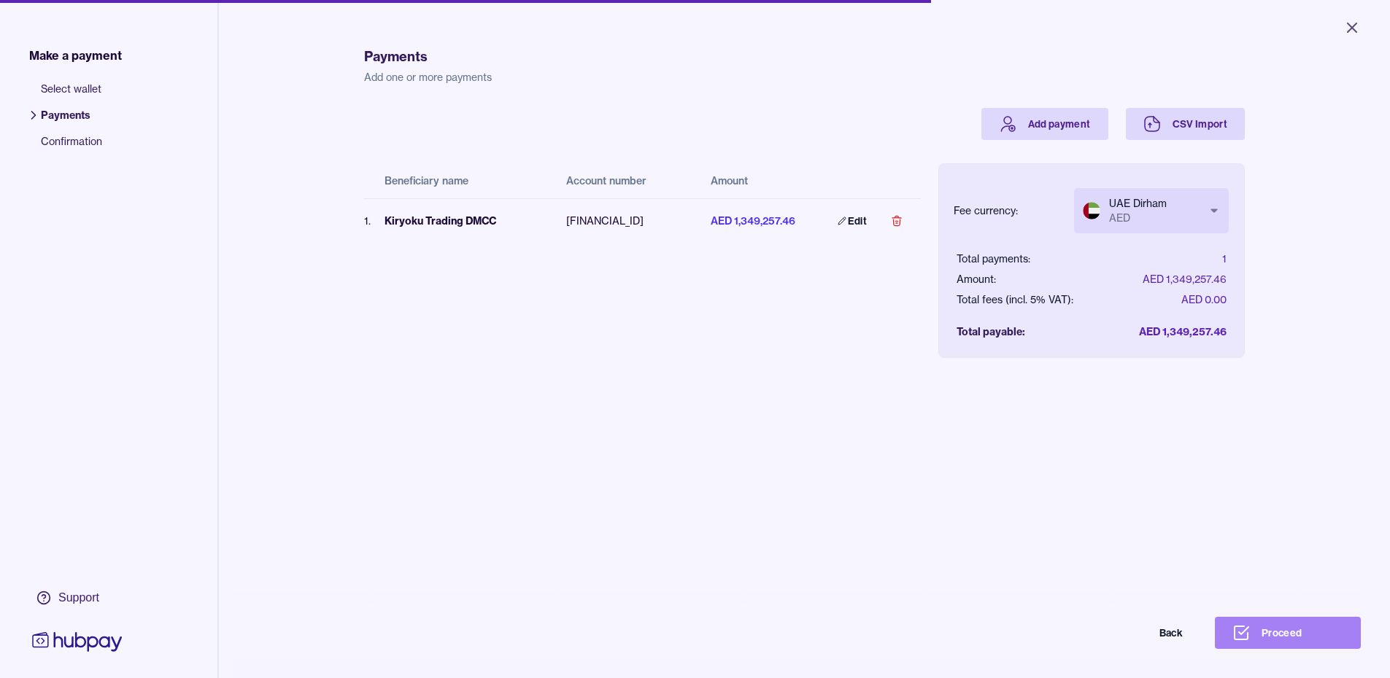
click at [1287, 647] on button "Proceed" at bounding box center [1288, 633] width 146 height 32
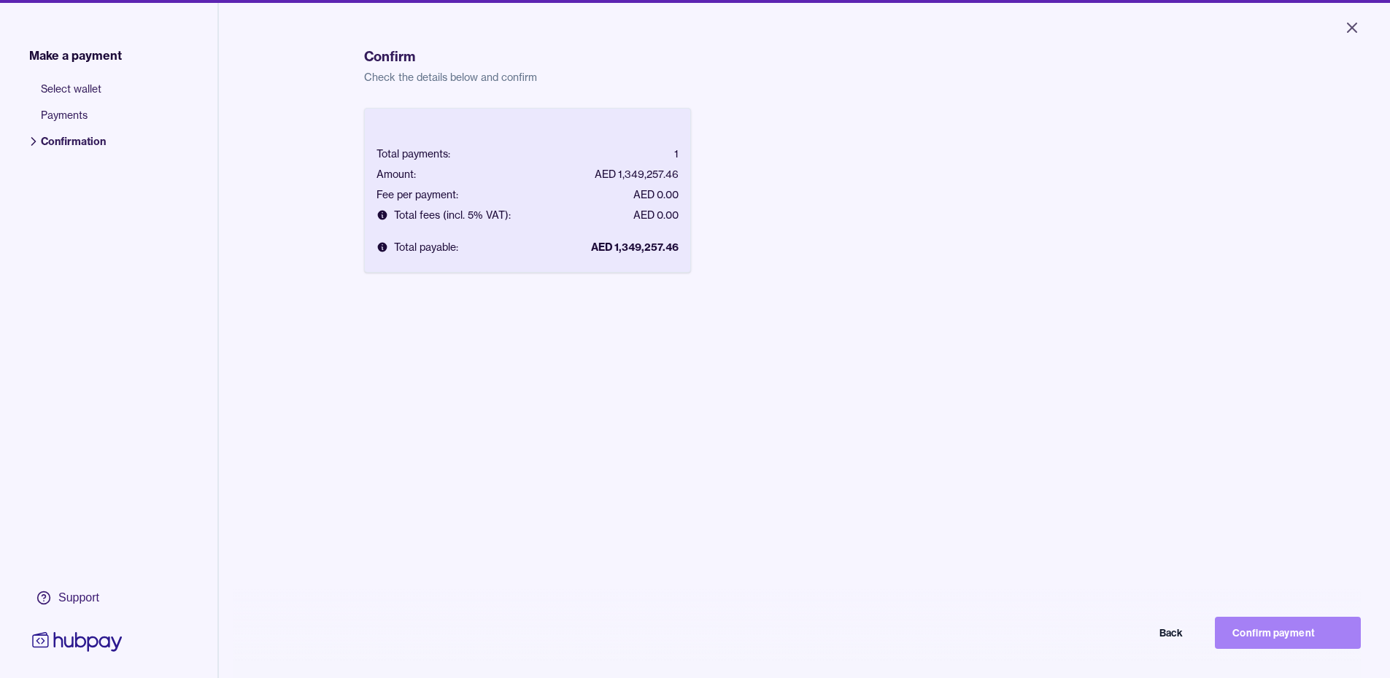
click at [1285, 646] on button "Confirm payment" at bounding box center [1288, 633] width 146 height 32
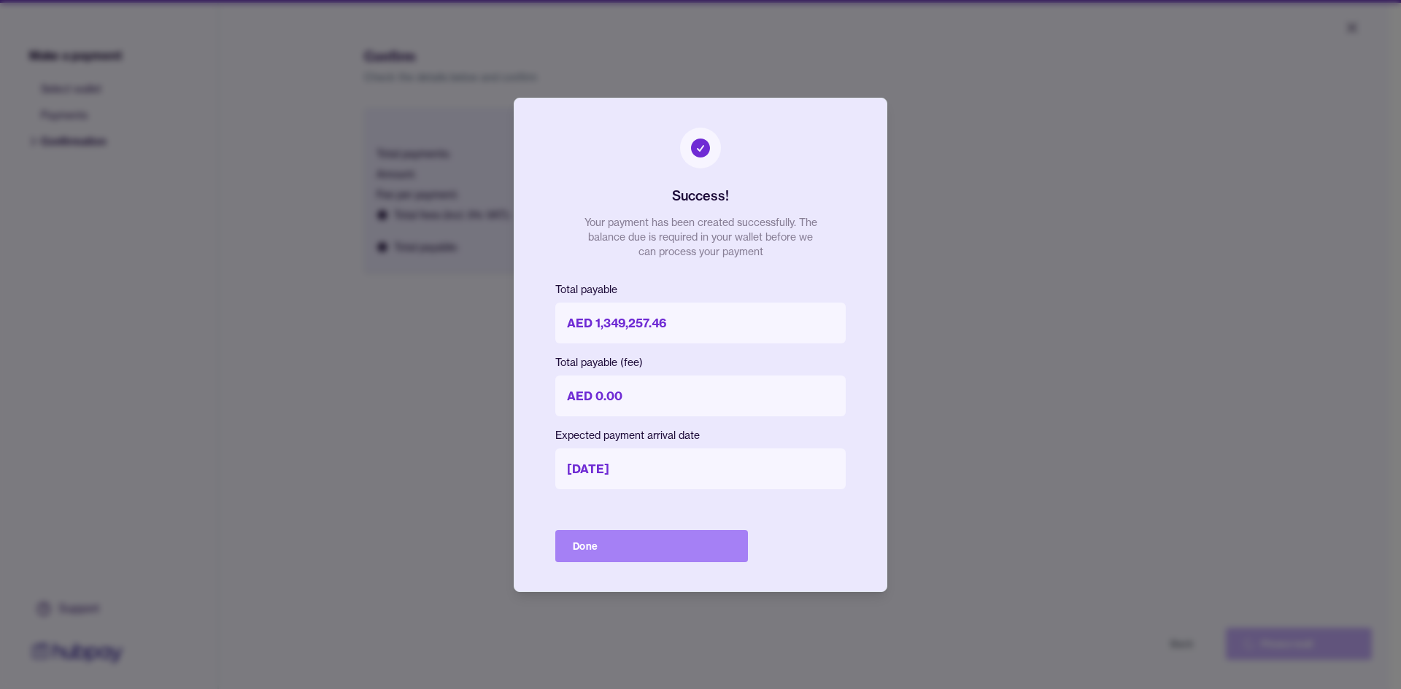
click at [599, 549] on button "Done" at bounding box center [651, 546] width 193 height 32
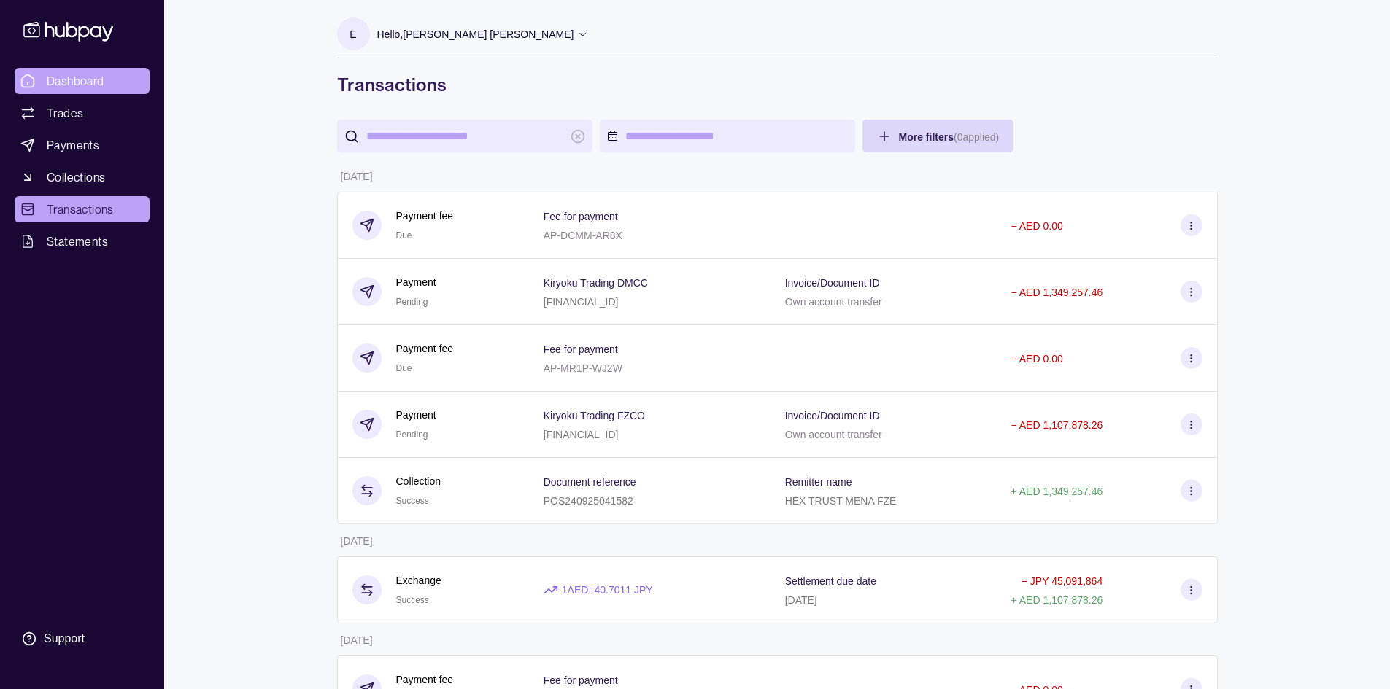
click at [63, 78] on span "Dashboard" at bounding box center [76, 81] width 58 height 18
